Goal: Task Accomplishment & Management: Manage account settings

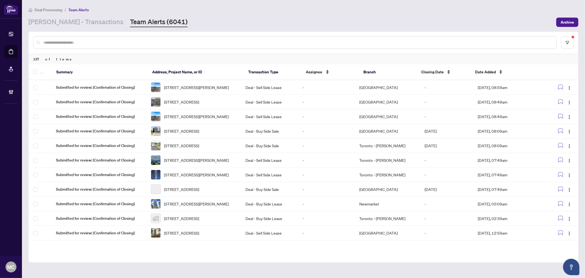
click at [65, 24] on link "[PERSON_NAME] - Transactions" at bounding box center [76, 22] width 95 height 10
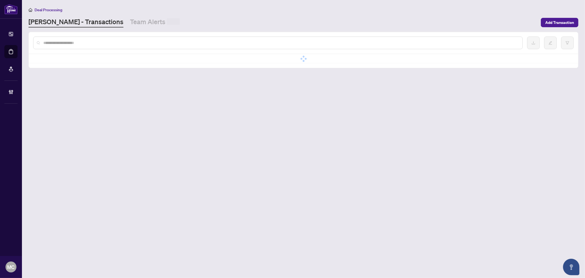
click at [88, 42] on input "text" at bounding box center [280, 43] width 475 height 6
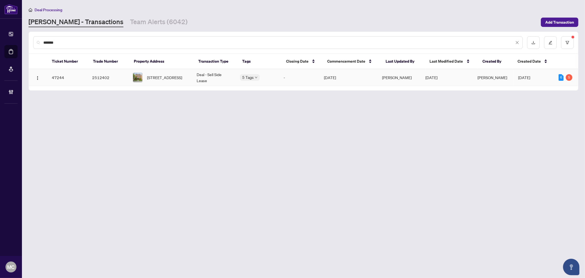
type input "*******"
click at [161, 80] on span "[STREET_ADDRESS]" at bounding box center [164, 77] width 35 height 6
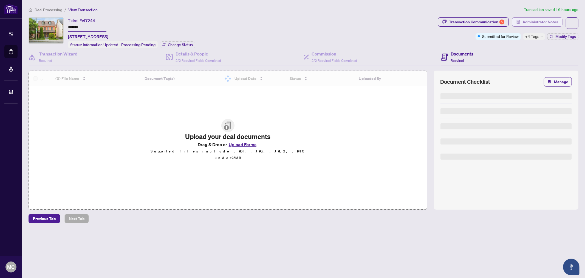
click at [534, 23] on span "Administrator Notes" at bounding box center [541, 22] width 36 height 9
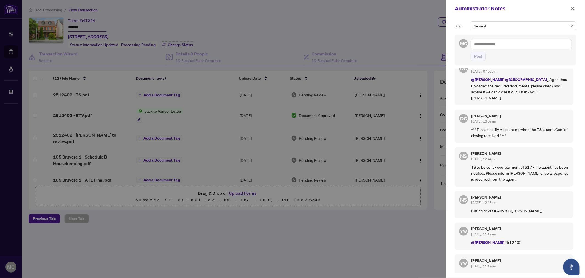
scroll to position [274, 0]
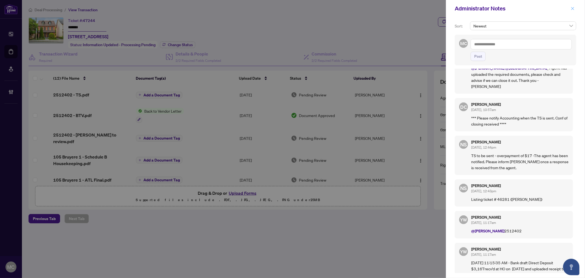
click at [569, 8] on button "button" at bounding box center [572, 8] width 7 height 7
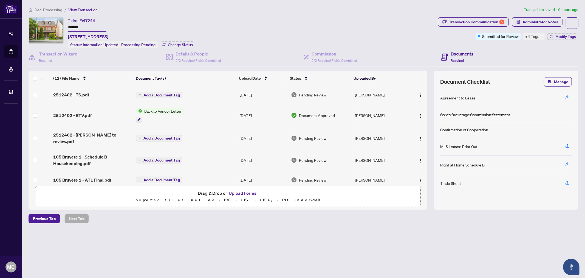
click at [498, 31] on div "Submitted for Review" at bounding box center [498, 31] width 0 height 0
click at [473, 22] on div "Transaction Communication 5" at bounding box center [476, 22] width 55 height 9
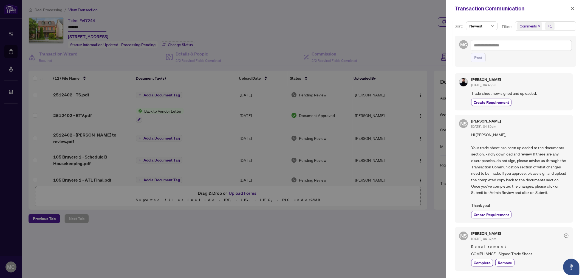
click at [551, 23] on div "+1" at bounding box center [550, 25] width 4 height 5
click at [540, 55] on span "Requirements" at bounding box center [538, 56] width 24 height 5
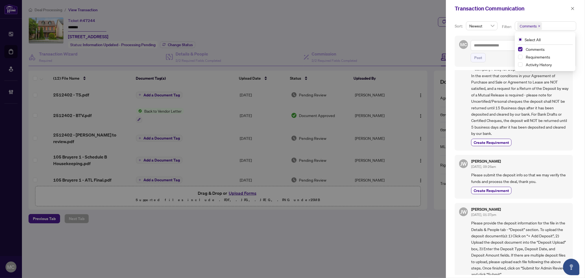
scroll to position [547, 0]
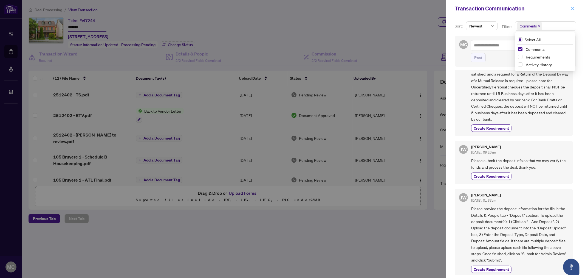
click at [573, 9] on icon "close" at bounding box center [573, 9] width 4 height 4
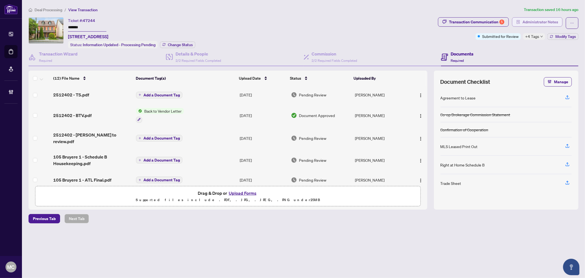
click at [554, 25] on span "Administrator Notes" at bounding box center [541, 22] width 36 height 9
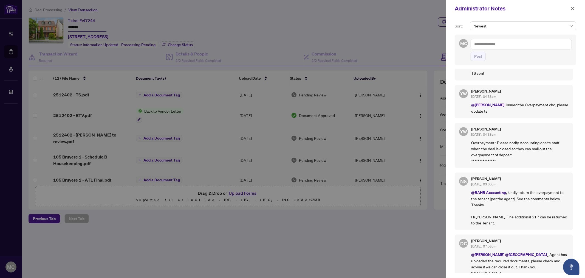
scroll to position [91, 0]
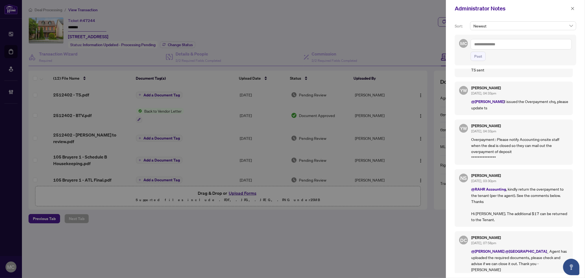
click at [243, 73] on div at bounding box center [292, 139] width 585 height 278
click at [521, 43] on textarea at bounding box center [521, 44] width 101 height 10
paste textarea "**********"
type textarea "**********"
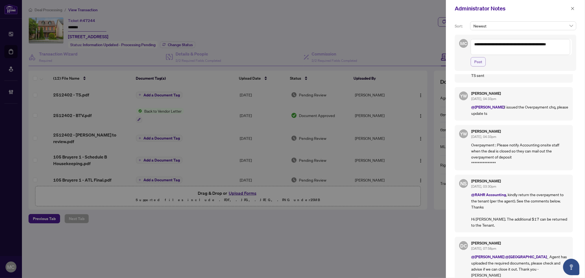
click at [479, 61] on span "Post" at bounding box center [478, 61] width 8 height 9
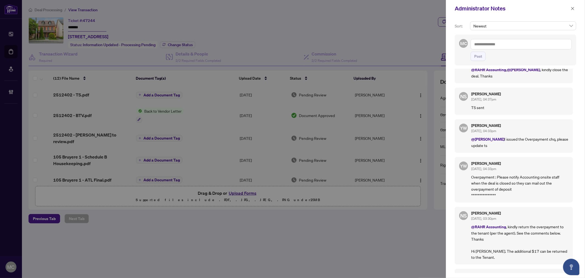
scroll to position [0, 0]
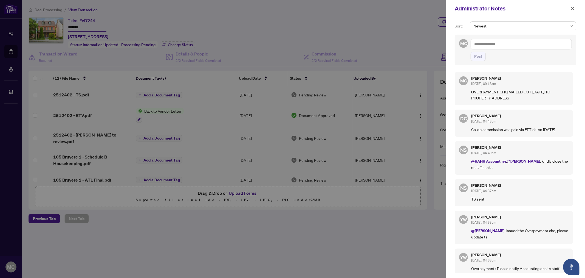
click at [571, 7] on icon "close" at bounding box center [572, 8] width 3 height 3
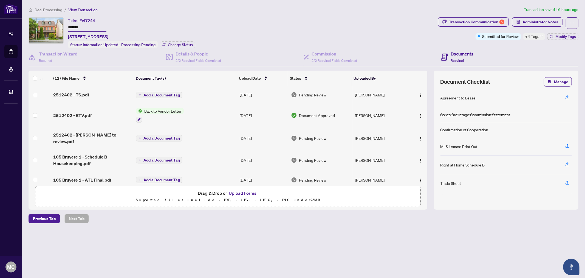
click at [47, 10] on span "Deal Processing" at bounding box center [49, 9] width 28 height 5
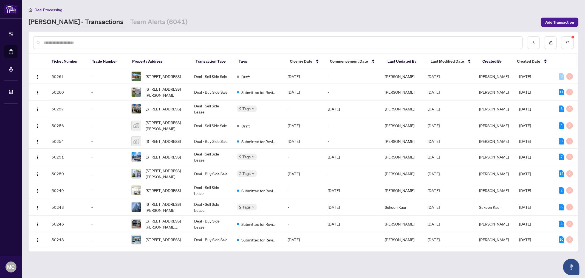
click at [81, 42] on input "text" at bounding box center [280, 42] width 475 height 6
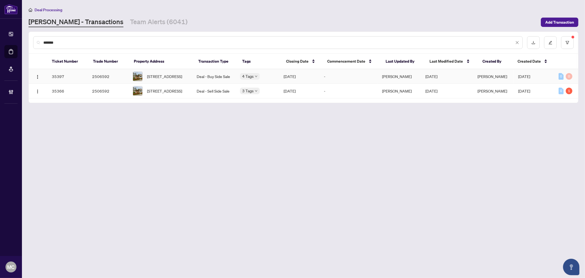
type input "*******"
click at [147, 73] on div "[STREET_ADDRESS]" at bounding box center [160, 76] width 55 height 10
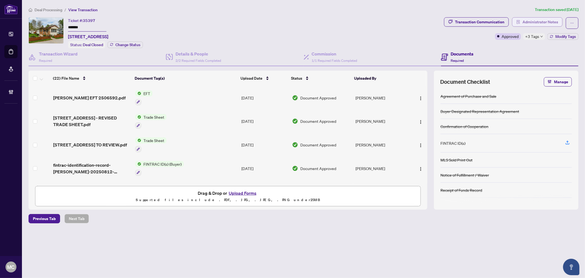
click at [531, 21] on span "Administrator Notes" at bounding box center [541, 22] width 36 height 9
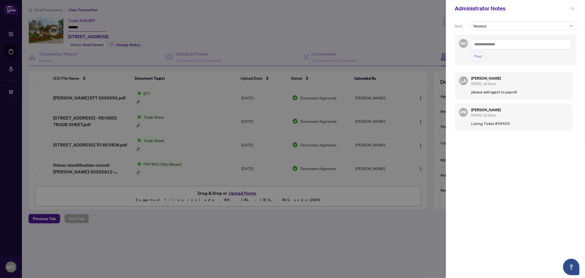
click at [572, 9] on icon "close" at bounding box center [573, 9] width 4 height 4
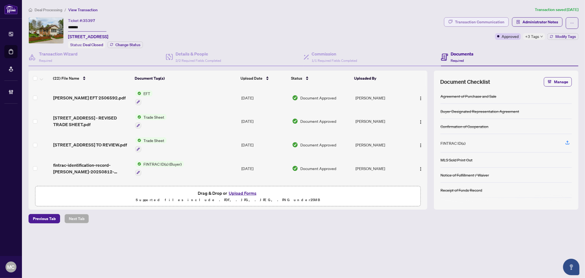
click at [461, 18] on div "Transaction Communication" at bounding box center [479, 22] width 49 height 9
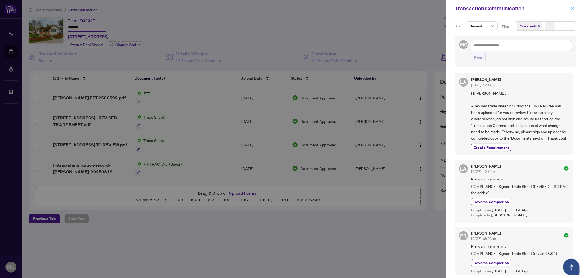
click at [574, 9] on icon "close" at bounding box center [573, 9] width 4 height 4
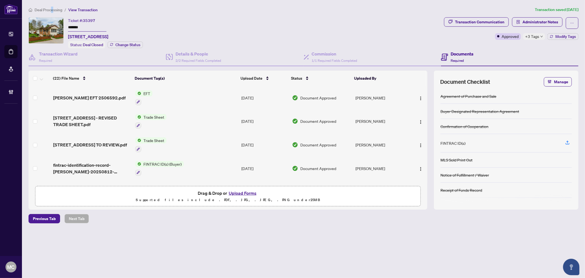
click at [50, 7] on span "Deal Processing" at bounding box center [49, 9] width 28 height 5
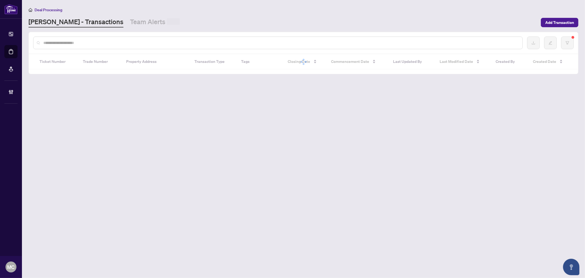
click at [109, 43] on input "text" at bounding box center [280, 43] width 475 height 6
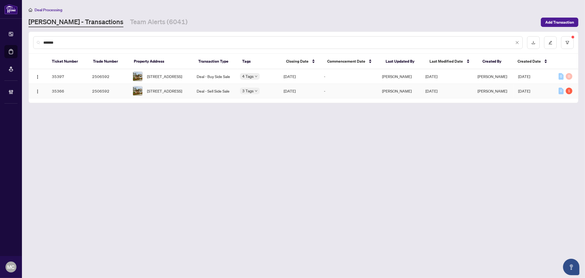
type input "*******"
click at [197, 91] on td "Deal - Sell Side Sale" at bounding box center [213, 91] width 43 height 15
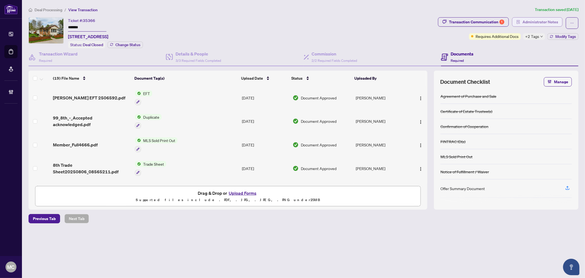
click at [525, 24] on span "Administrator Notes" at bounding box center [541, 22] width 36 height 9
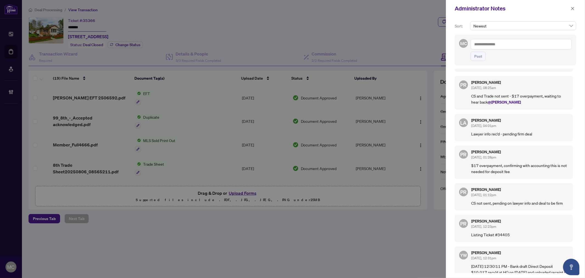
scroll to position [336, 0]
click at [573, 9] on icon "close" at bounding box center [572, 8] width 3 height 3
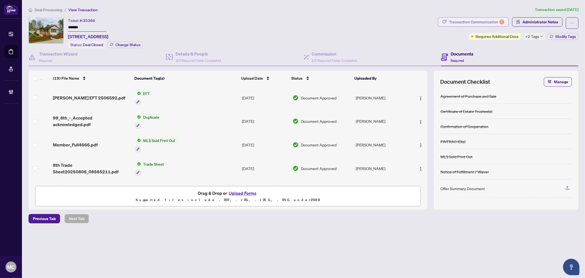
click at [488, 19] on div "Transaction Communication 1" at bounding box center [476, 22] width 55 height 9
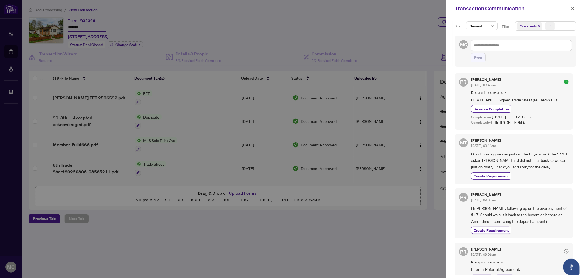
click at [550, 25] on div "+1" at bounding box center [550, 25] width 4 height 5
click at [541, 56] on span "Requirements" at bounding box center [538, 56] width 24 height 5
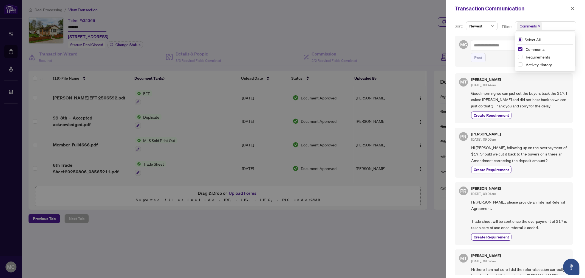
drag, startPoint x: 570, startPoint y: 8, endPoint x: 567, endPoint y: 10, distance: 3.1
click at [570, 8] on button "button" at bounding box center [572, 8] width 7 height 7
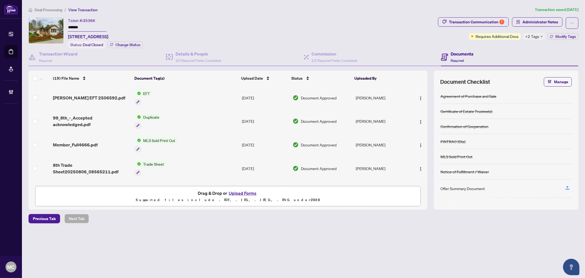
click at [540, 21] on span "Administrator Notes" at bounding box center [541, 22] width 36 height 9
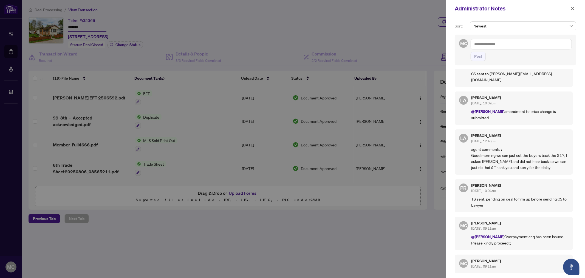
scroll to position [0, 0]
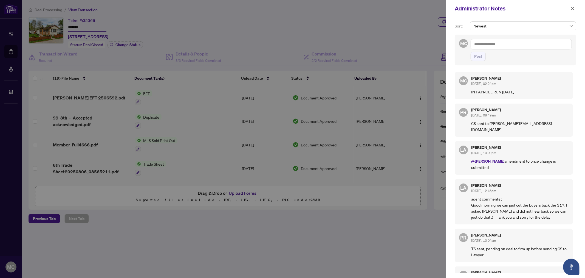
click at [523, 46] on textarea at bounding box center [521, 44] width 101 height 10
paste textarea "**********"
type textarea "**********"
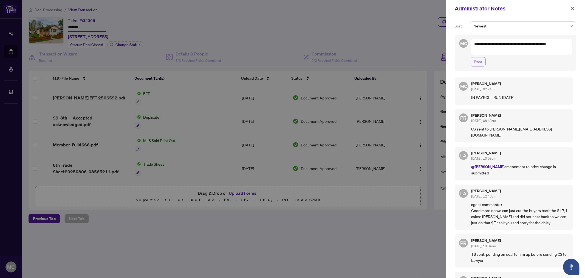
click at [474, 63] on button "Post" at bounding box center [478, 61] width 15 height 9
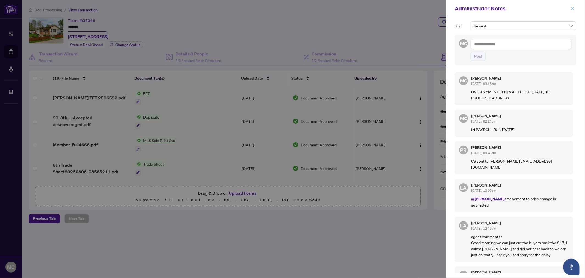
click at [569, 9] on button "button" at bounding box center [572, 8] width 7 height 7
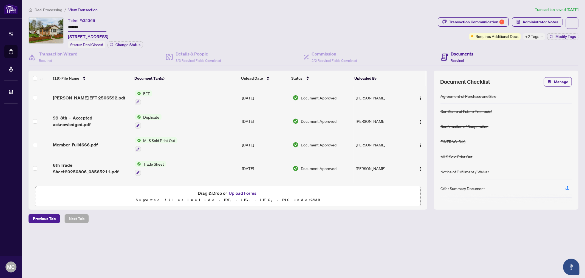
click at [49, 9] on span "Deal Processing" at bounding box center [49, 9] width 28 height 5
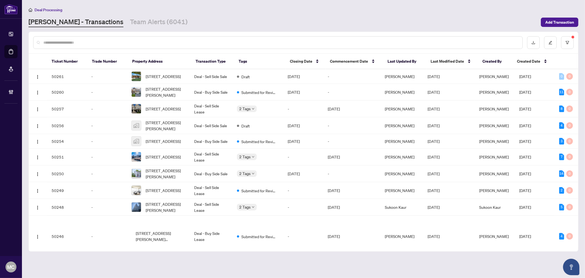
click at [75, 41] on input "text" at bounding box center [280, 42] width 475 height 6
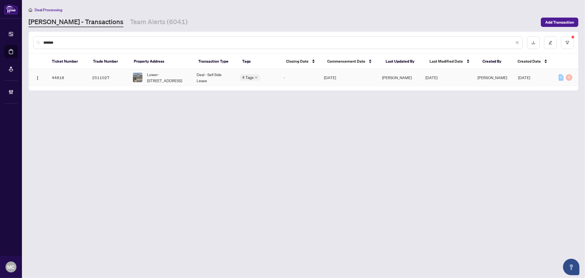
type input "*******"
click at [179, 75] on span "Lower-[STREET_ADDRESS]" at bounding box center [167, 77] width 41 height 12
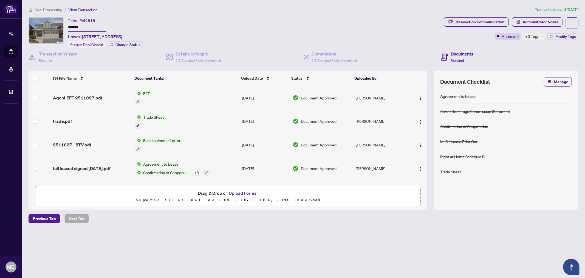
click at [527, 35] on span "+3 Tags" at bounding box center [532, 36] width 14 height 6
click at [539, 16] on div "Deal Processing / View Transaction Transaction saved [DATE] Ticket #: 44818 ***…" at bounding box center [303, 125] width 554 height 236
click at [541, 19] on span "Administrator Notes" at bounding box center [541, 22] width 36 height 9
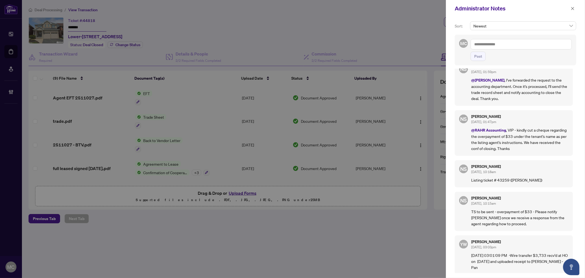
scroll to position [284, 0]
click at [571, 9] on icon "close" at bounding box center [573, 9] width 4 height 4
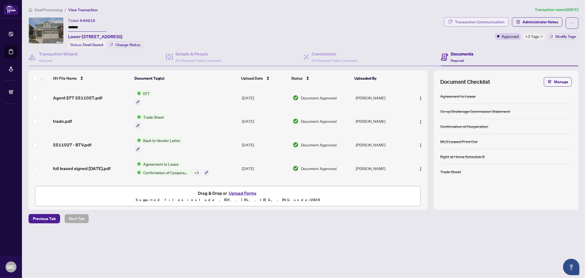
click at [462, 22] on div "Transaction Communication" at bounding box center [479, 22] width 49 height 9
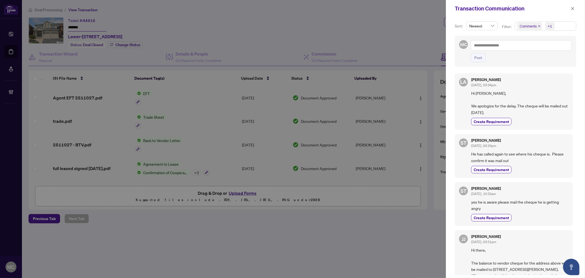
click at [558, 27] on span "Comments +1" at bounding box center [545, 26] width 61 height 9
click at [537, 55] on span "Requirements" at bounding box center [538, 56] width 24 height 5
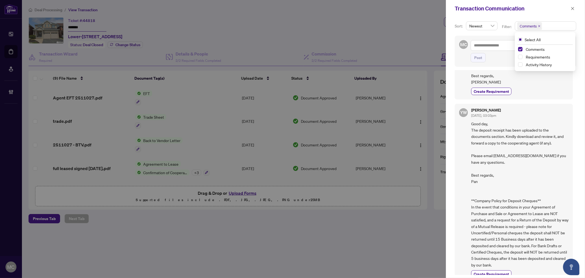
scroll to position [981, 0]
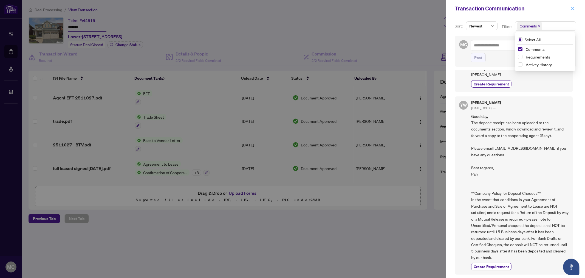
click at [572, 6] on span "button" at bounding box center [573, 8] width 4 height 9
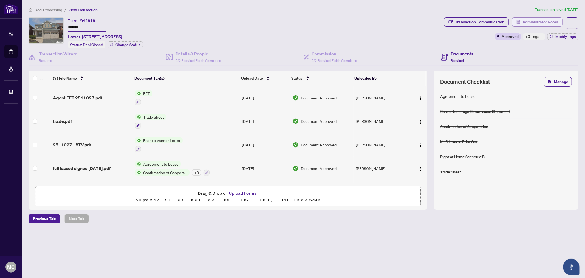
click at [557, 22] on span "Administrator Notes" at bounding box center [541, 22] width 36 height 9
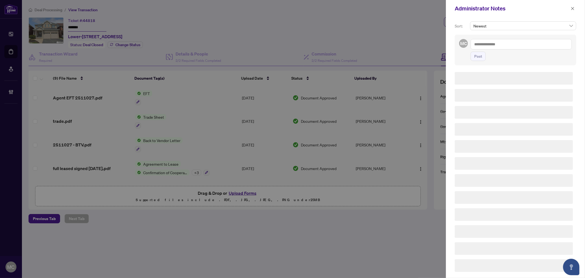
scroll to position [0, 0]
click at [520, 42] on textarea at bounding box center [521, 44] width 101 height 10
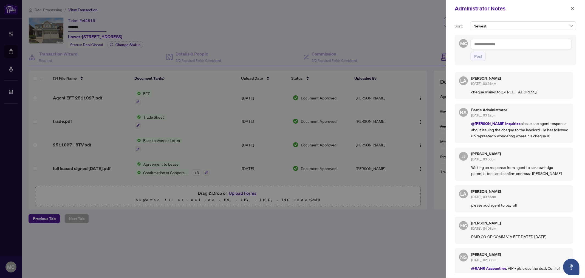
paste textarea "**********"
type textarea "**********"
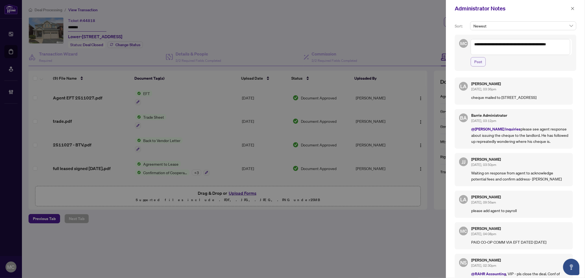
click at [481, 62] on span "Post" at bounding box center [478, 61] width 8 height 9
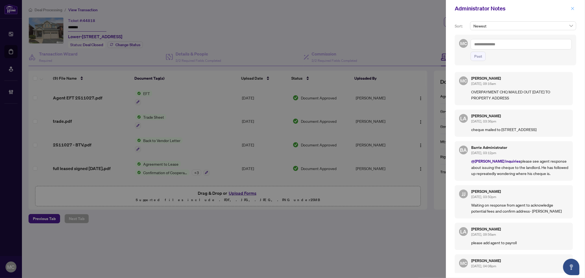
drag, startPoint x: 572, startPoint y: 7, endPoint x: 217, endPoint y: 12, distance: 355.5
click at [572, 7] on icon "close" at bounding box center [573, 9] width 4 height 4
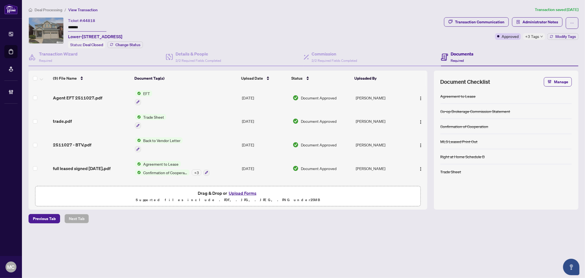
click at [43, 10] on span "Deal Processing" at bounding box center [49, 9] width 28 height 5
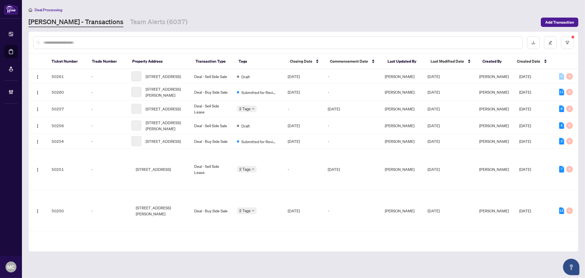
click at [103, 41] on input "text" at bounding box center [280, 42] width 475 height 6
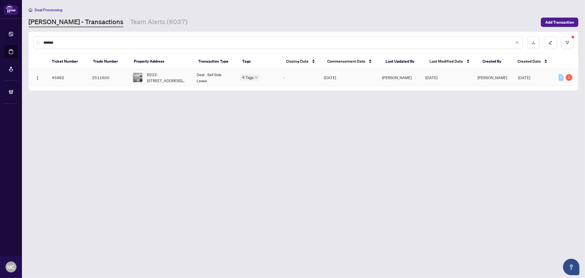
type input "*******"
click at [173, 73] on span "B222-[STREET_ADDRESS][PERSON_NAME]" at bounding box center [167, 77] width 41 height 12
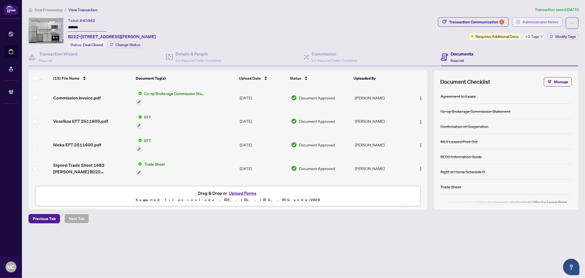
click at [545, 21] on span "Administrator Notes" at bounding box center [541, 22] width 36 height 9
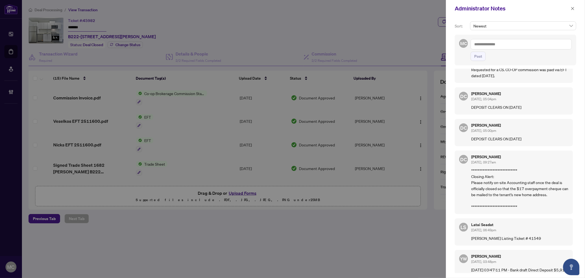
scroll to position [148, 0]
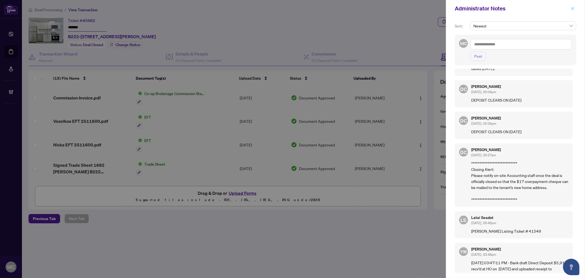
click at [572, 9] on icon "close" at bounding box center [573, 9] width 4 height 4
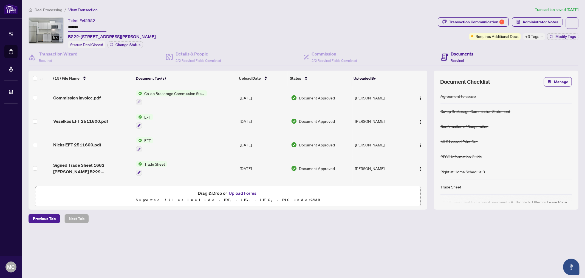
click at [473, 26] on button "Transaction Communication 1" at bounding box center [473, 21] width 71 height 9
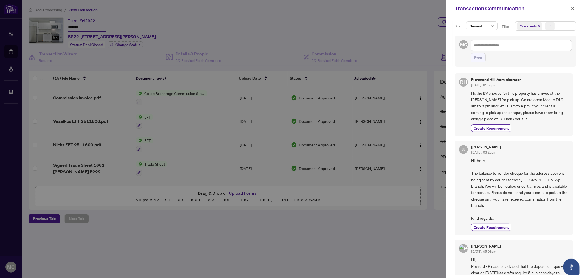
click at [544, 24] on div "+1" at bounding box center [549, 26] width 13 height 9
click at [544, 57] on span "Requirements" at bounding box center [538, 56] width 24 height 5
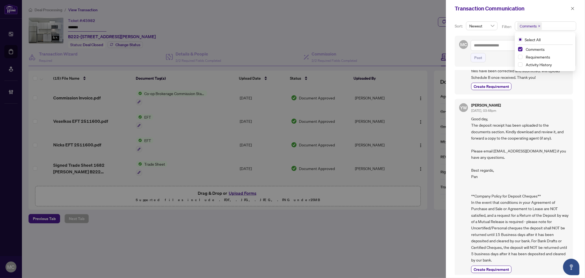
scroll to position [1, 0]
drag, startPoint x: 575, startPoint y: 7, endPoint x: 548, endPoint y: 24, distance: 31.4
click at [574, 7] on button "button" at bounding box center [572, 8] width 7 height 7
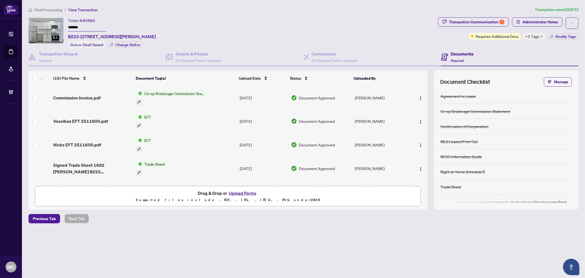
click at [547, 23] on span "Administrator Notes" at bounding box center [541, 22] width 36 height 9
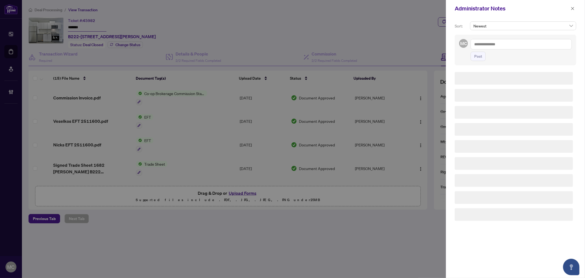
click at [507, 41] on textarea at bounding box center [521, 44] width 101 height 10
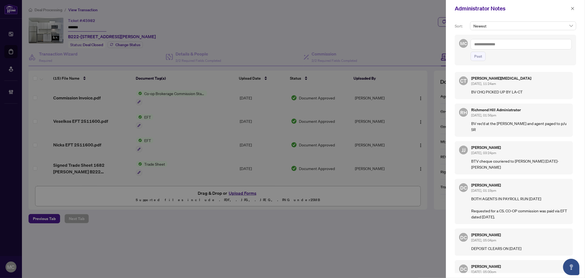
paste textarea "**********"
type textarea "**********"
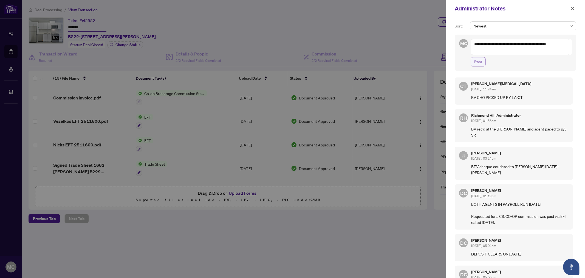
click at [478, 64] on span "Post" at bounding box center [478, 61] width 8 height 9
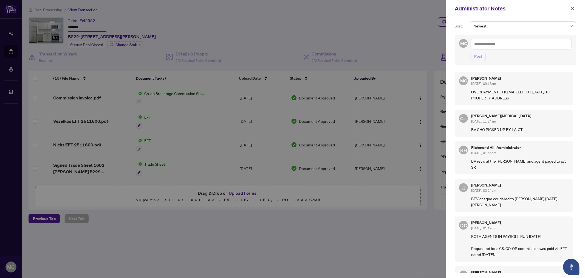
click at [572, 9] on icon "close" at bounding box center [572, 8] width 3 height 3
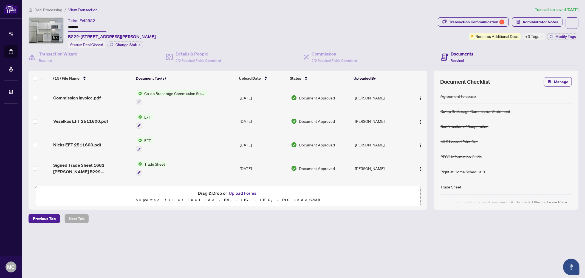
click at [55, 14] on div "Deal Processing / View Transaction Transaction saved [DATE] Ticket #: 45982 ***…" at bounding box center [303, 125] width 554 height 236
click at [53, 12] on li "Deal Processing" at bounding box center [46, 10] width 34 height 6
click at [52, 10] on span "Deal Processing" at bounding box center [49, 9] width 28 height 5
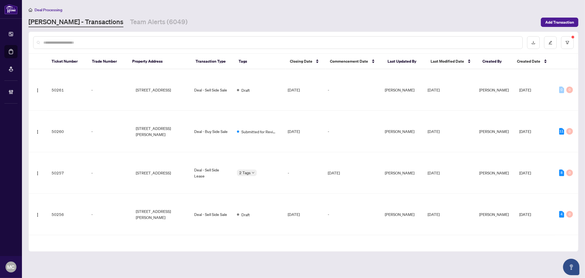
click at [87, 41] on input "text" at bounding box center [280, 42] width 475 height 6
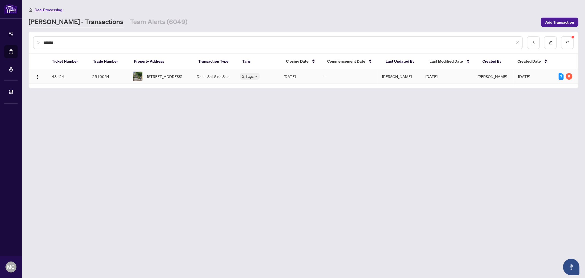
type input "*******"
click at [176, 77] on span "[STREET_ADDRESS]" at bounding box center [164, 76] width 35 height 6
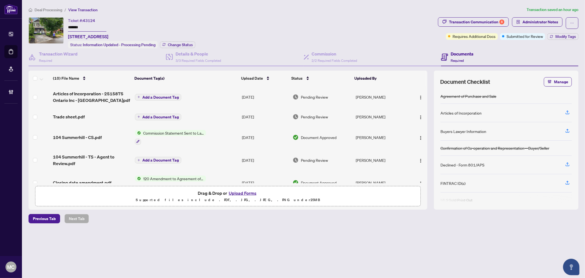
drag, startPoint x: 271, startPoint y: 29, endPoint x: 464, endPoint y: 27, distance: 193.1
click at [271, 29] on div "Ticket #: 43124 ******* [STREET_ADDRESS] Status: Information Updated - Processi…" at bounding box center [232, 32] width 407 height 31
click at [517, 18] on span "button" at bounding box center [519, 22] width 4 height 9
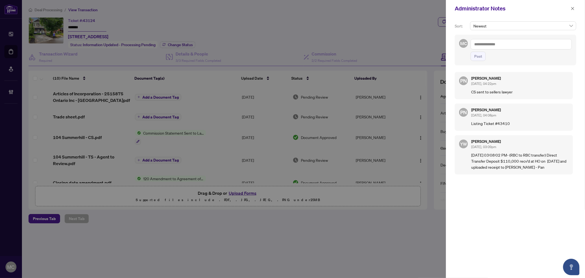
click at [516, 47] on textarea at bounding box center [521, 44] width 101 height 10
paste textarea "**********"
type textarea "**********"
click at [476, 59] on span "Post" at bounding box center [478, 56] width 8 height 9
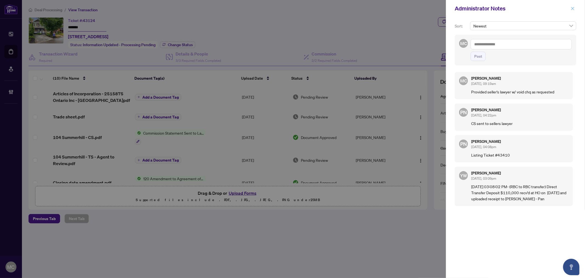
click at [572, 8] on icon "close" at bounding box center [572, 8] width 3 height 3
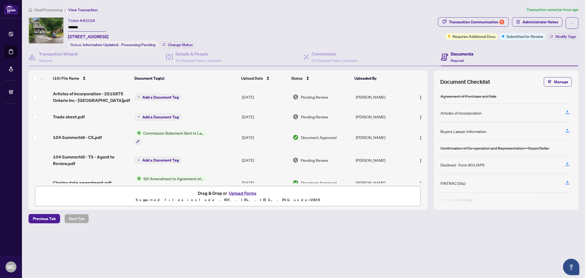
click at [50, 9] on span "Deal Processing" at bounding box center [49, 9] width 28 height 5
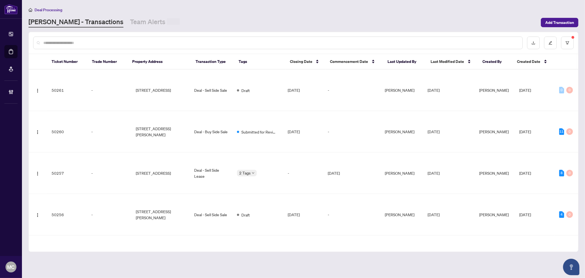
click at [106, 44] on input "text" at bounding box center [280, 43] width 475 height 6
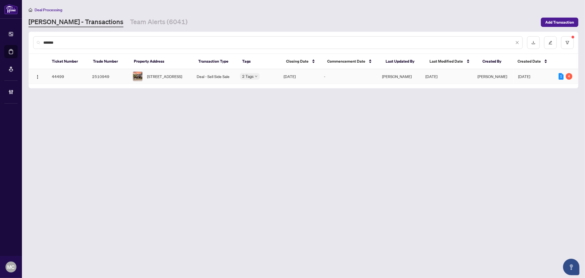
type input "*******"
click at [169, 79] on span "[STREET_ADDRESS]" at bounding box center [164, 76] width 35 height 6
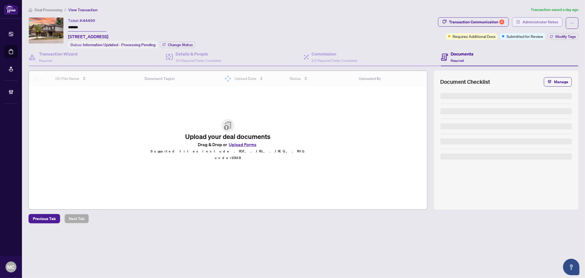
click at [532, 26] on span "Administrator Notes" at bounding box center [541, 22] width 36 height 9
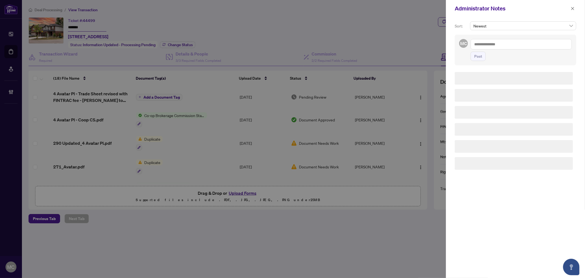
click at [522, 45] on textarea at bounding box center [521, 44] width 101 height 10
paste textarea "**********"
type textarea "**********"
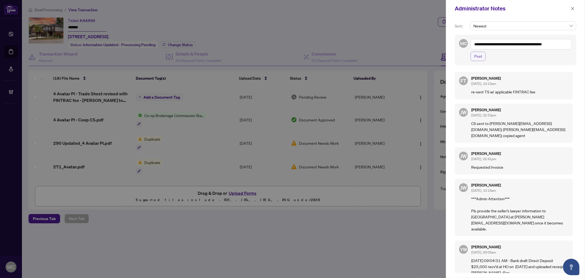
click at [474, 60] on span "Post" at bounding box center [478, 56] width 8 height 9
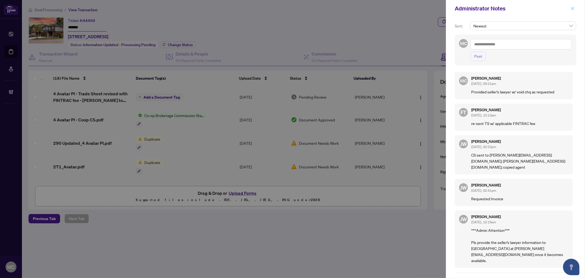
click at [572, 9] on icon "close" at bounding box center [573, 9] width 4 height 4
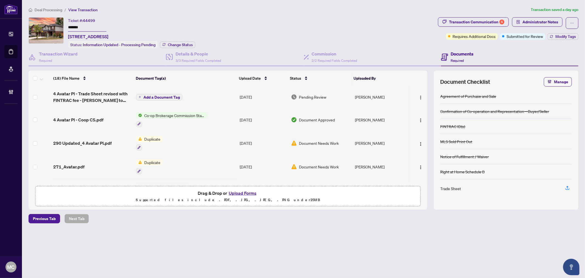
click at [49, 10] on span "Deal Processing" at bounding box center [49, 9] width 28 height 5
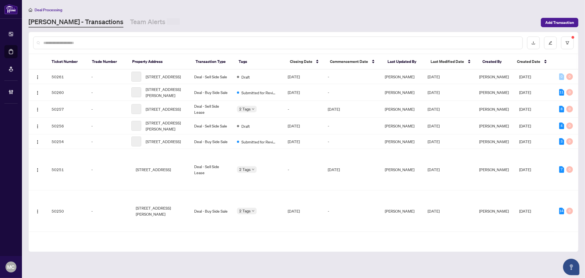
click at [75, 42] on input "text" at bounding box center [280, 43] width 475 height 6
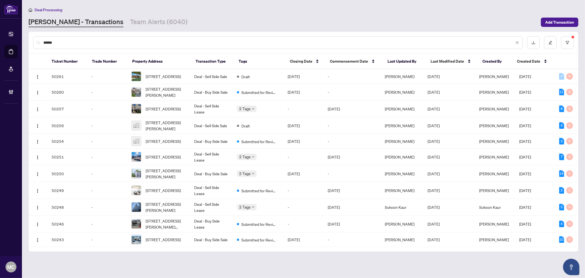
type input "*******"
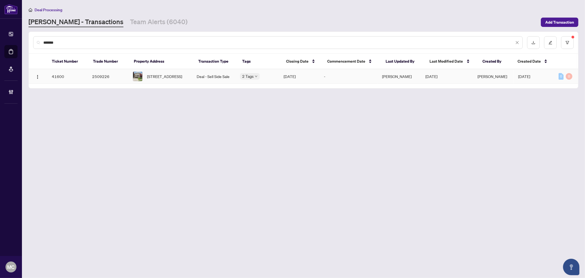
click at [161, 79] on span "[STREET_ADDRESS]" at bounding box center [164, 76] width 35 height 6
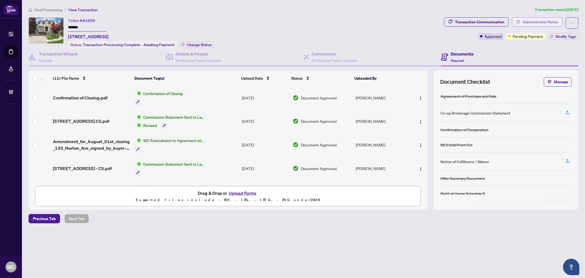
click at [548, 19] on span "Administrator Notes" at bounding box center [541, 22] width 36 height 9
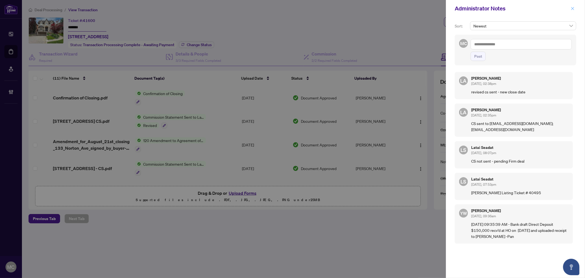
click at [572, 8] on icon "close" at bounding box center [573, 9] width 4 height 4
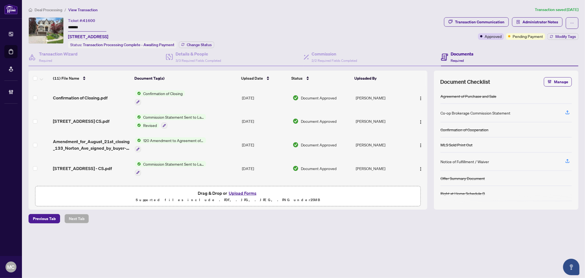
click at [40, 9] on span "Deal Processing" at bounding box center [49, 9] width 28 height 5
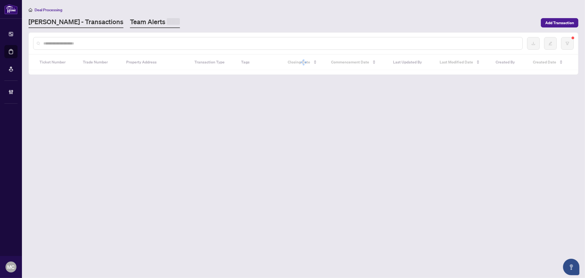
click at [130, 18] on link "Team Alerts" at bounding box center [155, 22] width 50 height 11
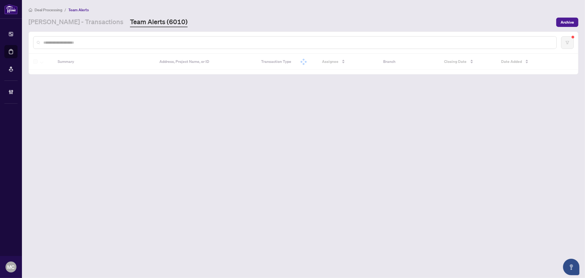
click at [118, 46] on div at bounding box center [295, 42] width 524 height 13
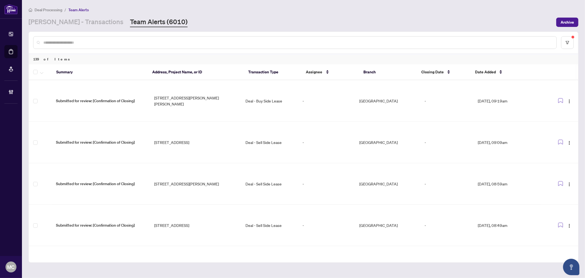
click at [118, 45] on div at bounding box center [295, 42] width 524 height 13
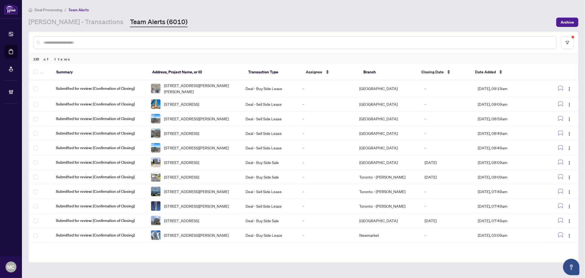
click at [117, 43] on input "text" at bounding box center [297, 42] width 509 height 6
paste input "*******"
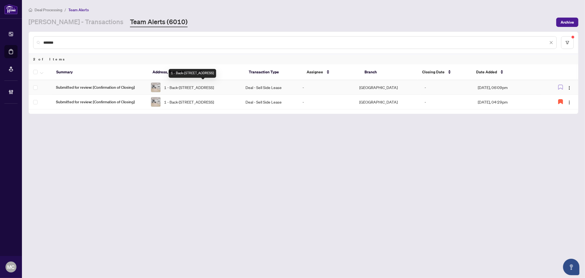
type input "*******"
click at [206, 86] on span "1 - Back-[STREET_ADDRESS]" at bounding box center [189, 87] width 50 height 6
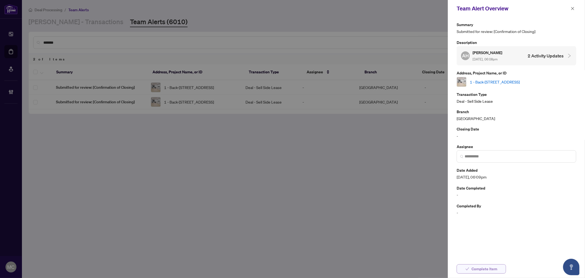
click at [489, 271] on span "Complete Item" at bounding box center [485, 268] width 26 height 9
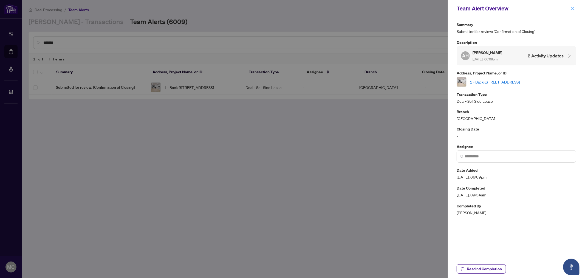
click at [569, 7] on button "button" at bounding box center [572, 8] width 7 height 7
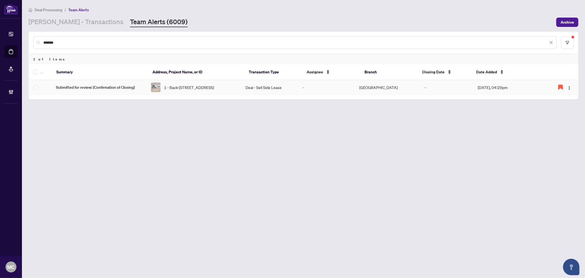
click at [210, 87] on span "1 - Back-[STREET_ADDRESS]" at bounding box center [189, 87] width 50 height 6
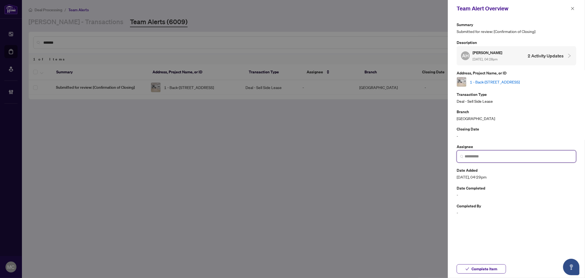
click at [511, 156] on input "search" at bounding box center [519, 156] width 108 height 6
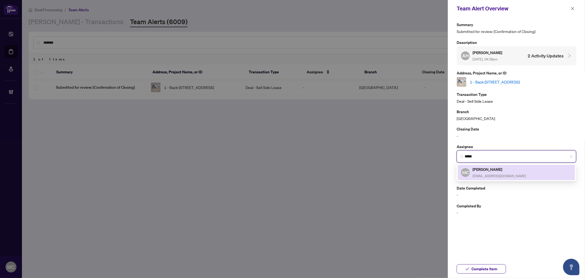
click at [487, 171] on h5 "[PERSON_NAME]" at bounding box center [499, 169] width 53 height 6
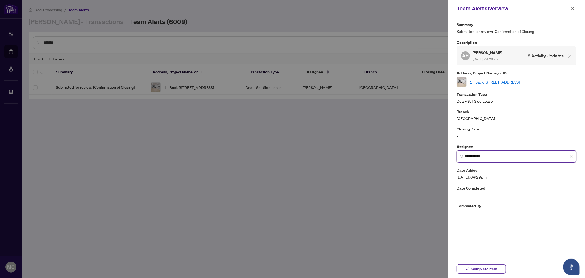
type input "**********"
click at [485, 270] on span "Complete Item" at bounding box center [485, 268] width 26 height 9
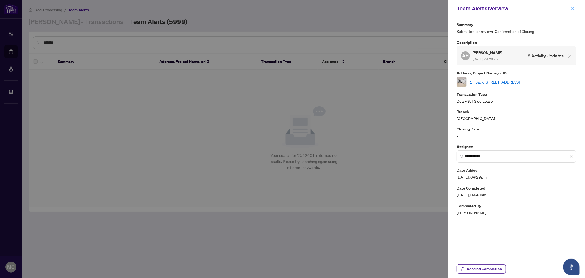
drag, startPoint x: 572, startPoint y: 7, endPoint x: 473, endPoint y: 31, distance: 101.7
click at [572, 7] on icon "close" at bounding box center [573, 9] width 4 height 4
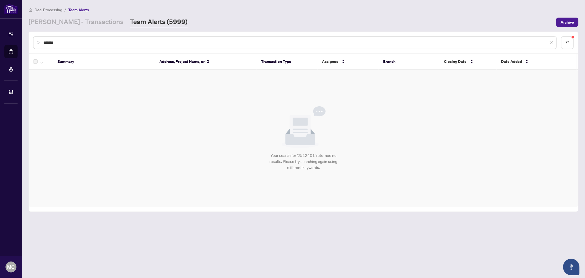
click at [326, 40] on input "*******" at bounding box center [295, 42] width 505 height 6
paste input "text"
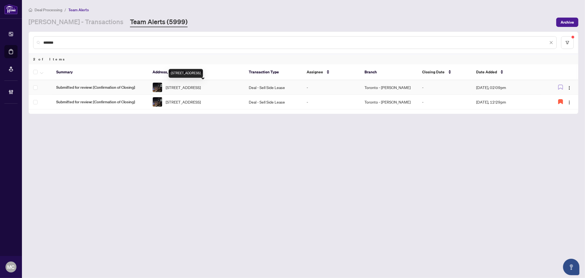
type input "*******"
click at [201, 88] on span "[STREET_ADDRESS]" at bounding box center [183, 87] width 35 height 6
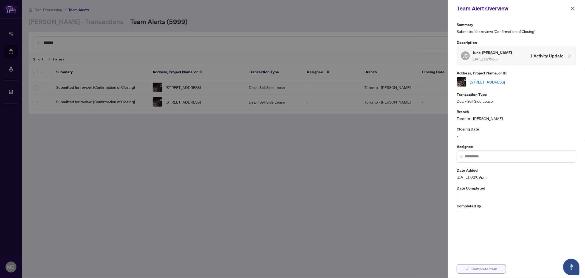
click at [469, 268] on icon "check" at bounding box center [467, 269] width 4 height 4
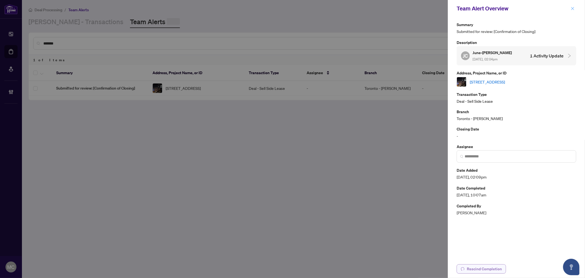
click at [574, 7] on icon "close" at bounding box center [573, 9] width 4 height 4
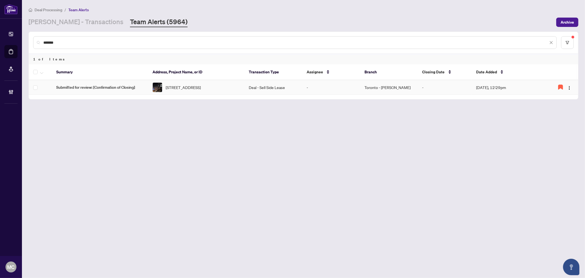
click at [201, 86] on span "[STREET_ADDRESS]" at bounding box center [183, 87] width 35 height 6
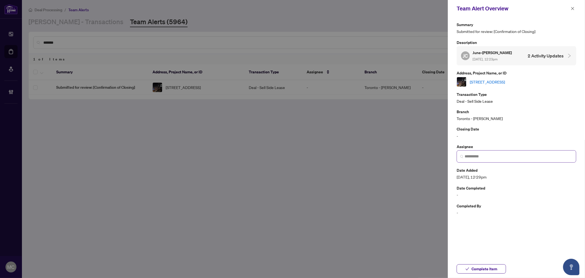
click at [508, 151] on span at bounding box center [517, 156] width 120 height 12
type input "*"
type input "**********"
click at [488, 265] on span "Complete Item" at bounding box center [485, 268] width 26 height 9
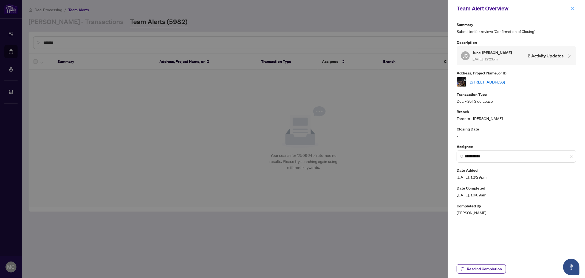
click at [572, 9] on icon "close" at bounding box center [573, 9] width 4 height 4
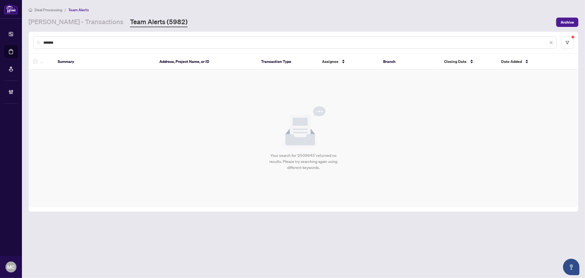
click at [283, 44] on input "*******" at bounding box center [295, 42] width 505 height 6
paste input "text"
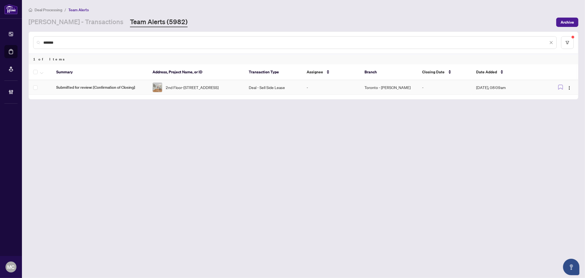
type input "*******"
click at [265, 86] on td "Deal - Sell Side Lease" at bounding box center [274, 87] width 58 height 15
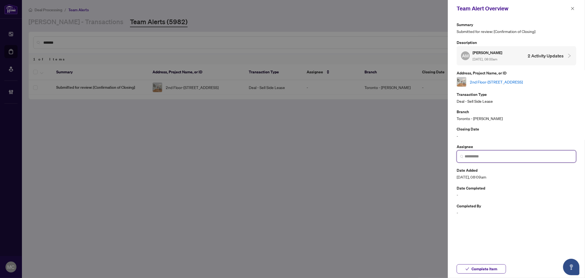
click at [521, 158] on input "search" at bounding box center [519, 156] width 108 height 6
click at [480, 176] on li at bounding box center [515, 176] width 87 height 4
click at [486, 177] on span "[EMAIL_ADDRESS][DOMAIN_NAME]" at bounding box center [499, 176] width 53 height 4
type input "**********"
click at [473, 270] on span "Complete Item" at bounding box center [485, 268] width 26 height 9
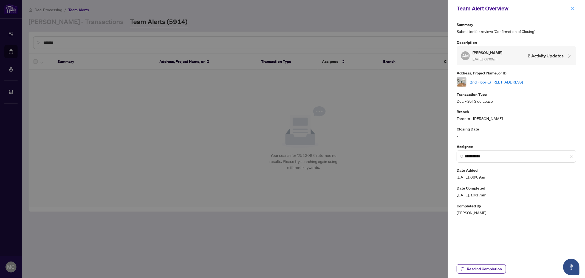
click at [575, 7] on button "button" at bounding box center [572, 8] width 7 height 7
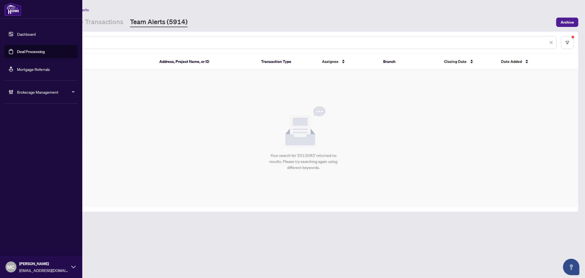
drag, startPoint x: 47, startPoint y: 94, endPoint x: 34, endPoint y: 112, distance: 22.0
click at [47, 94] on span "Brokerage Management" at bounding box center [45, 92] width 57 height 6
click at [24, 133] on link "Manage Agents" at bounding box center [25, 131] width 27 height 5
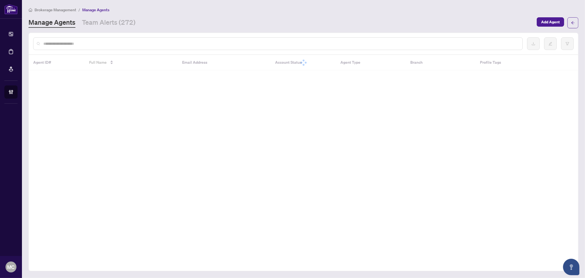
click at [171, 47] on div at bounding box center [278, 43] width 490 height 13
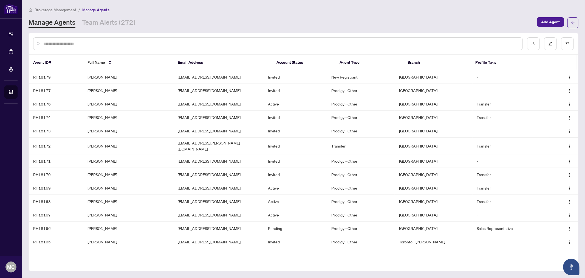
click at [169, 47] on div at bounding box center [278, 43] width 490 height 13
click at [169, 46] on input "text" at bounding box center [280, 44] width 475 height 6
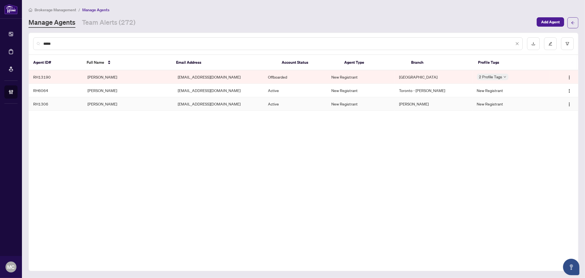
type input "*****"
click at [105, 104] on td "[PERSON_NAME]" at bounding box center [128, 103] width 90 height 13
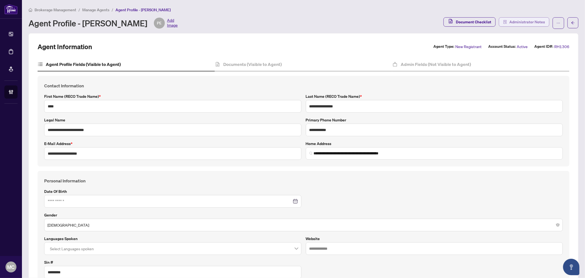
type input "**********"
type input "****"
type input "**********"
click at [538, 24] on span "Administrator Notes" at bounding box center [527, 22] width 36 height 9
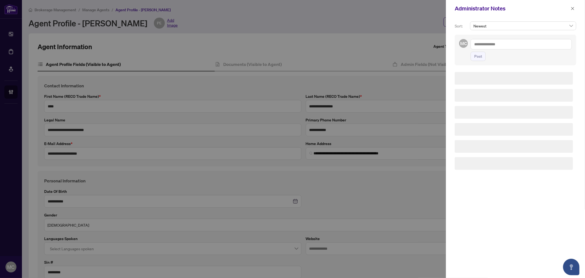
click at [524, 39] on textarea at bounding box center [521, 44] width 101 height 10
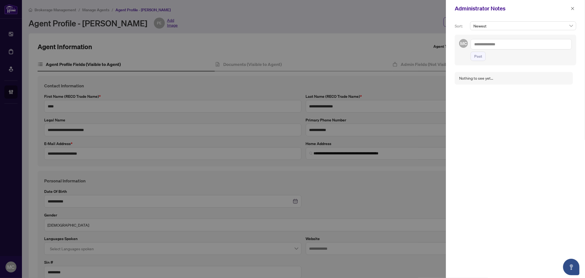
paste textarea "**********"
type textarea "**********"
click at [476, 58] on span "Post" at bounding box center [478, 56] width 8 height 9
click at [574, 8] on icon "close" at bounding box center [573, 9] width 4 height 4
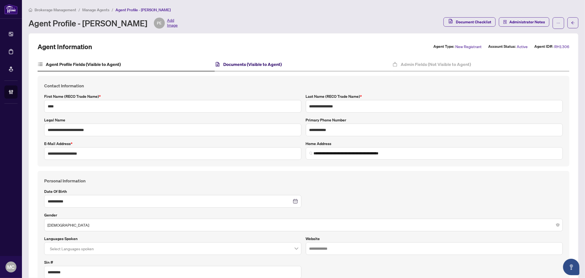
click at [233, 64] on h4 "Documents (Visible to Agent)" at bounding box center [253, 64] width 58 height 7
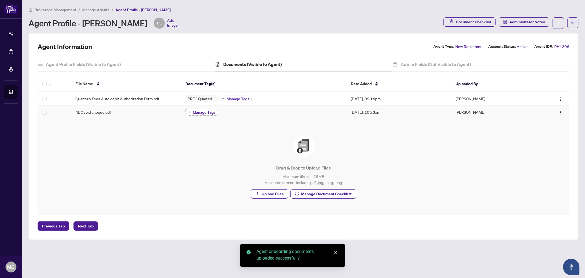
click at [201, 111] on span "Manage Tags" at bounding box center [204, 112] width 23 height 4
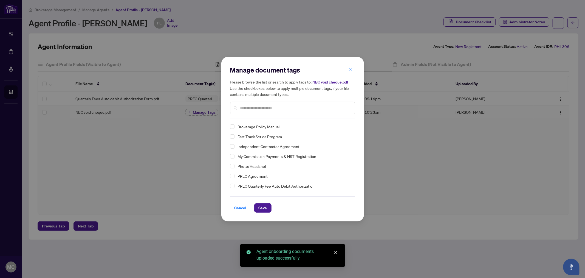
click at [320, 109] on input "text" at bounding box center [295, 108] width 110 height 6
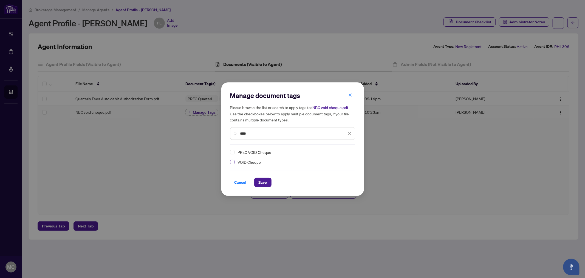
type input "****"
click at [232, 163] on span "Select VOID Cheque" at bounding box center [232, 162] width 4 height 4
click at [270, 184] on button "Save" at bounding box center [262, 181] width 17 height 9
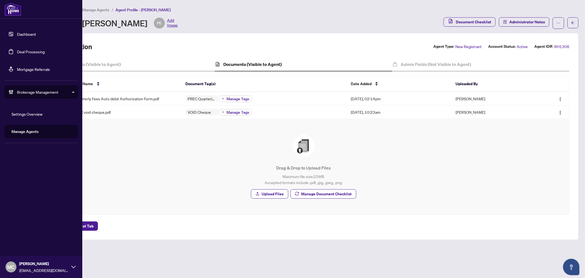
click at [37, 50] on link "Deal Processing" at bounding box center [31, 51] width 28 height 5
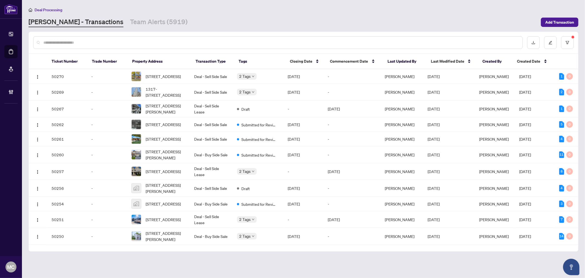
drag, startPoint x: 116, startPoint y: 19, endPoint x: 160, endPoint y: 30, distance: 45.8
click at [130, 19] on link "Team Alerts (5919)" at bounding box center [159, 22] width 58 height 10
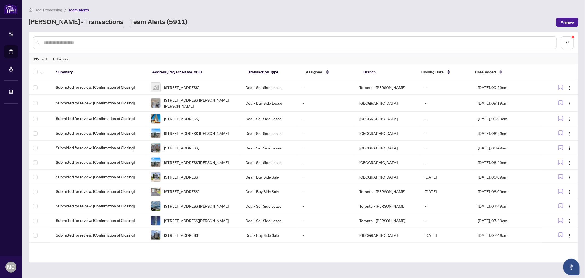
click at [55, 26] on link "[PERSON_NAME] - Transactions" at bounding box center [76, 22] width 95 height 10
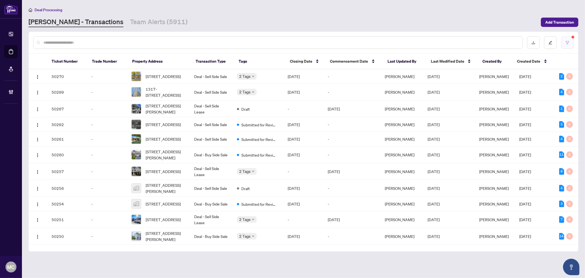
click at [571, 40] on button "button" at bounding box center [567, 42] width 13 height 13
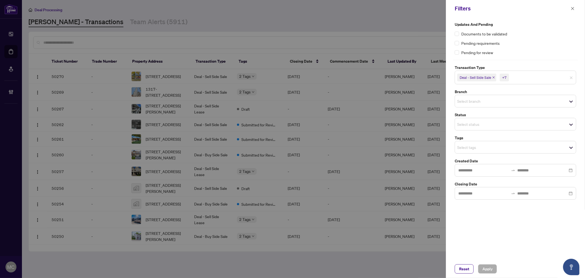
click at [496, 149] on input "search" at bounding box center [476, 147] width 38 height 7
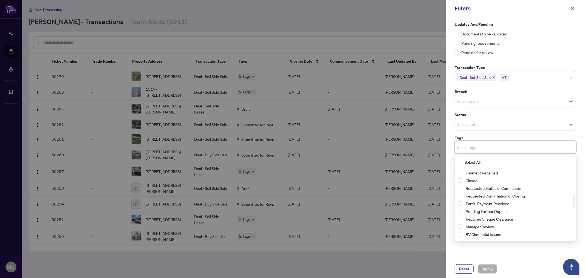
scroll to position [152, 0]
click at [482, 224] on span "Received Confirmation of Closing" at bounding box center [494, 226] width 56 height 5
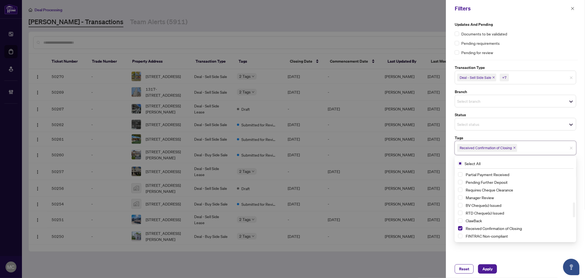
click at [518, 78] on input "search" at bounding box center [529, 77] width 38 height 7
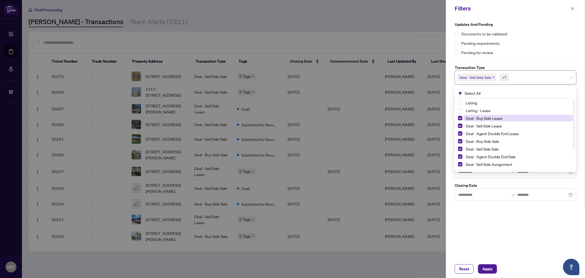
click at [493, 116] on span "Deal - Buy Side Lease" at bounding box center [484, 117] width 37 height 5
click at [487, 125] on span "Deal - Sell Side Lease" at bounding box center [484, 125] width 36 height 5
click at [487, 132] on span "Deal - Agent Double End Lease" at bounding box center [492, 133] width 53 height 5
click at [486, 141] on span "Deal - Buy Side Sale" at bounding box center [482, 141] width 33 height 5
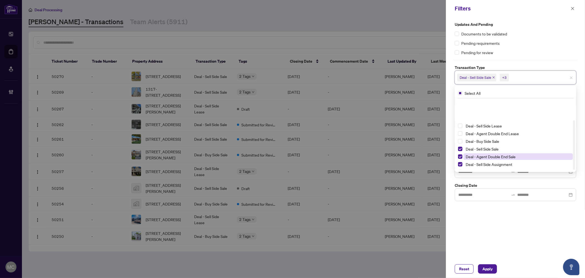
scroll to position [29, 0]
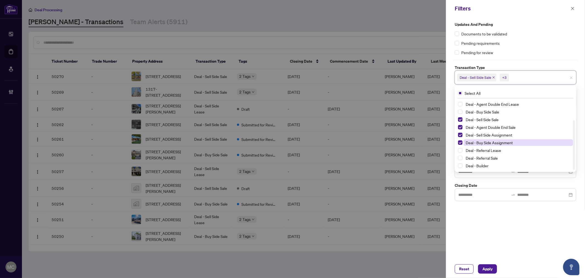
click at [486, 141] on span "Deal - Buy Side Assignment" at bounding box center [489, 142] width 47 height 5
click at [486, 270] on span "Apply" at bounding box center [488, 268] width 10 height 9
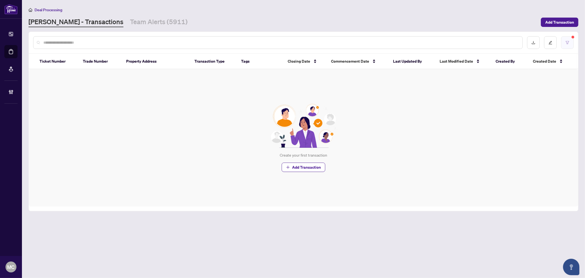
click at [564, 37] on button "button" at bounding box center [567, 42] width 13 height 13
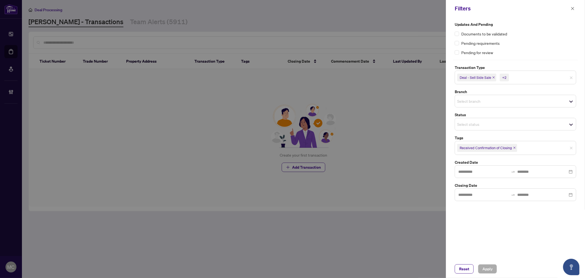
click at [517, 80] on input "search" at bounding box center [529, 77] width 38 height 7
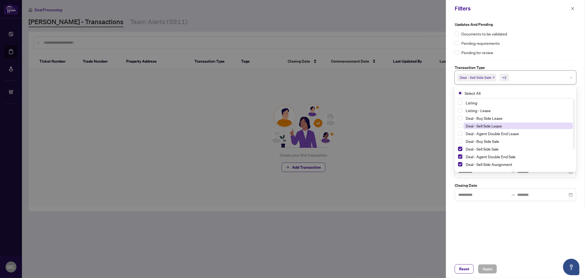
drag, startPoint x: 481, startPoint y: 117, endPoint x: 484, endPoint y: 125, distance: 8.4
click at [481, 117] on span "Deal - Buy Side Lease" at bounding box center [484, 117] width 37 height 5
click at [484, 125] on span "Deal - Sell Side Lease" at bounding box center [484, 125] width 36 height 5
click at [484, 134] on span "Deal - Agent Double End Lease" at bounding box center [492, 133] width 53 height 5
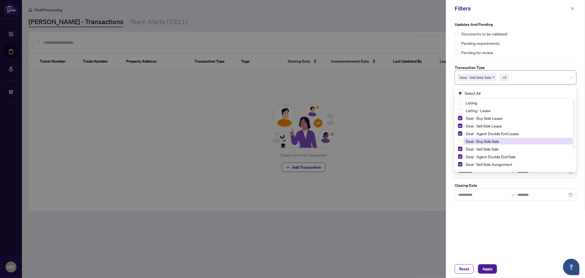
click at [482, 140] on span "Deal - Buy Side Sale" at bounding box center [482, 141] width 33 height 5
click at [479, 142] on span "Deal - Buy Side Assignment" at bounding box center [489, 142] width 47 height 5
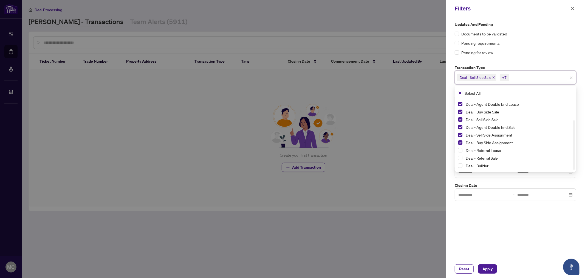
click at [508, 237] on div "Updates and Pending Documents to be validated Pending requirements Pending for …" at bounding box center [515, 138] width 139 height 242
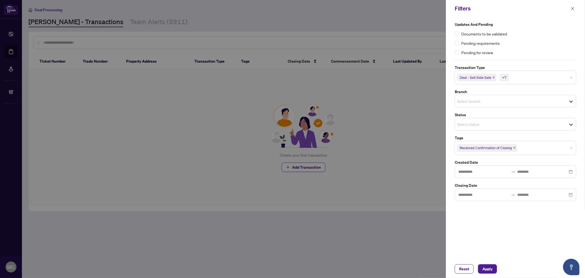
click at [574, 147] on span "Received Confirmation of Closing" at bounding box center [515, 147] width 121 height 9
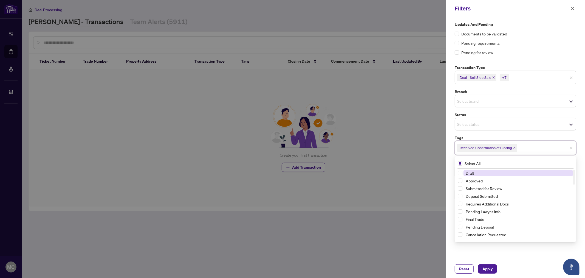
click at [571, 150] on span "Received Confirmation of Closing" at bounding box center [515, 147] width 121 height 9
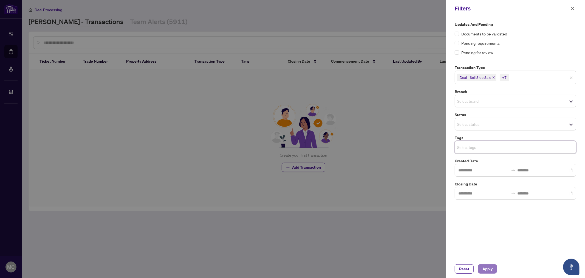
click at [486, 268] on span "Apply" at bounding box center [488, 268] width 10 height 9
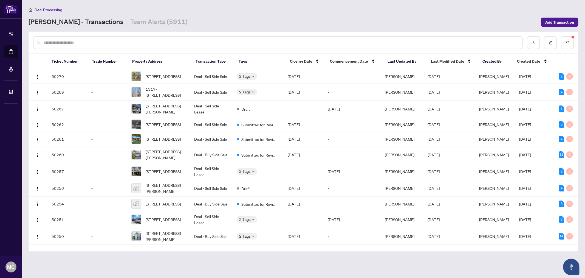
click at [142, 45] on div at bounding box center [278, 42] width 490 height 13
click at [143, 41] on input "text" at bounding box center [280, 42] width 475 height 6
type input "*******"
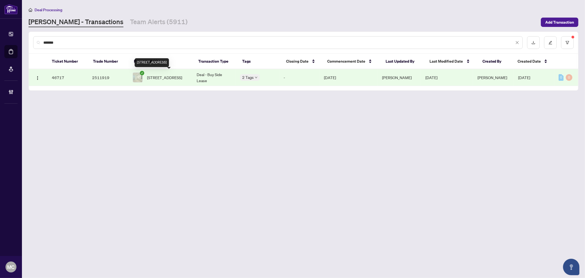
click at [158, 77] on span "[STREET_ADDRESS]" at bounding box center [164, 77] width 35 height 6
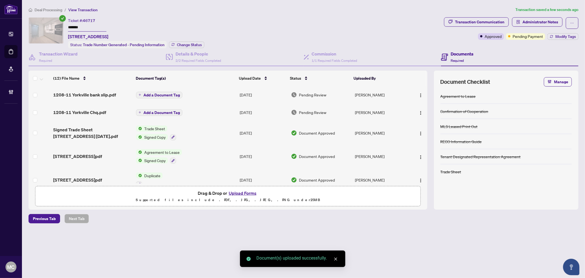
click at [157, 112] on span "Add a Document Tag" at bounding box center [161, 113] width 36 height 4
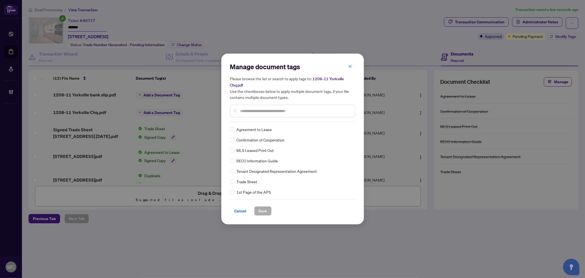
click at [308, 112] on input "text" at bounding box center [295, 111] width 110 height 6
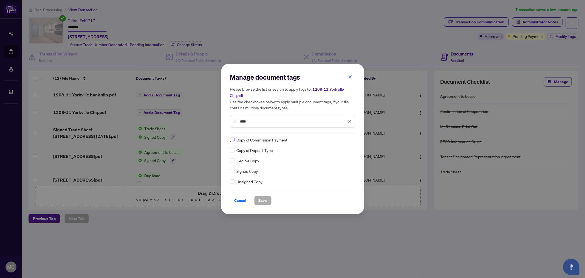
type input "****"
click at [349, 139] on icon at bounding box center [349, 140] width 3 height 2
click at [329, 167] on div "Approved" at bounding box center [329, 166] width 35 height 6
click at [259, 202] on span "Save" at bounding box center [263, 200] width 9 height 9
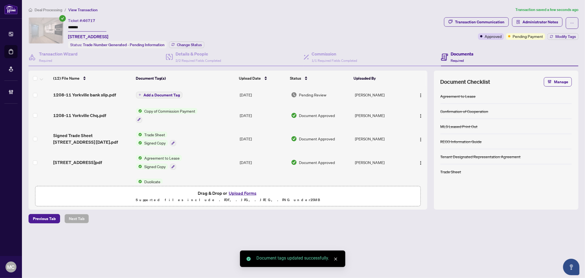
click at [162, 93] on span "Add a Document Tag" at bounding box center [161, 95] width 36 height 4
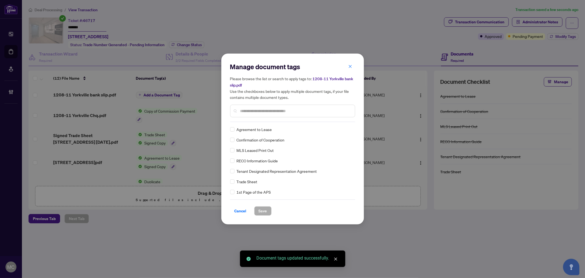
click at [319, 106] on div at bounding box center [292, 111] width 125 height 13
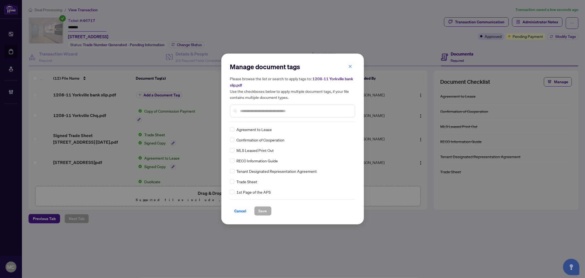
click at [319, 112] on input "text" at bounding box center [295, 111] width 110 height 6
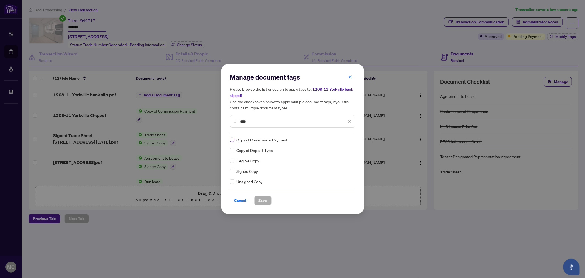
type input "****"
click at [346, 141] on img at bounding box center [343, 139] width 5 height 5
click at [333, 163] on div "Approved" at bounding box center [329, 166] width 35 height 6
click at [257, 197] on button "Save" at bounding box center [262, 200] width 17 height 9
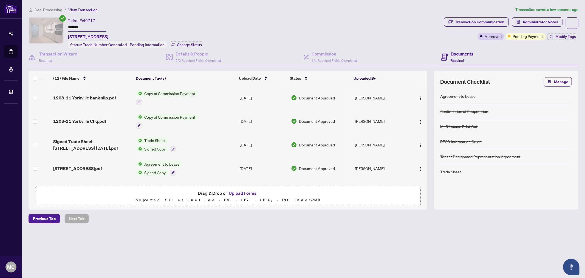
click at [265, 14] on div "Deal Processing / View Transaction Transaction saved a few seconds ago Ticket #…" at bounding box center [303, 125] width 554 height 236
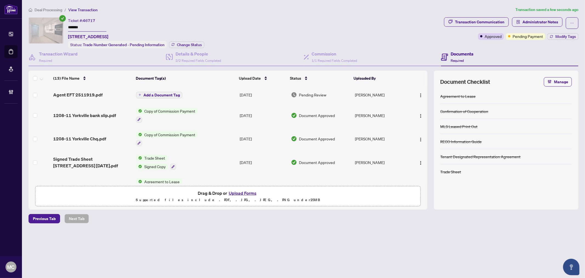
click at [166, 95] on span "Add a Document Tag" at bounding box center [161, 95] width 36 height 4
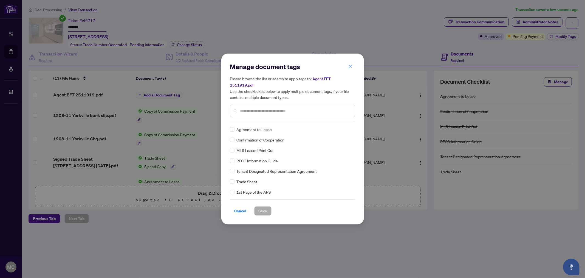
click at [303, 110] on input "text" at bounding box center [295, 111] width 110 height 6
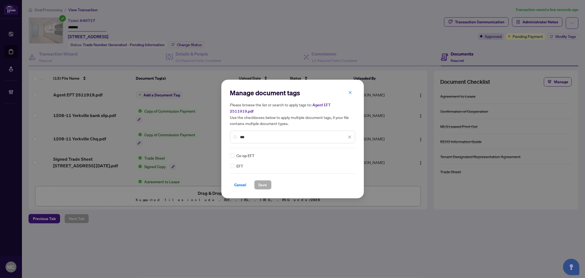
type input "***"
click at [354, 152] on div "EFT Co-op EFT" at bounding box center [292, 160] width 125 height 16
click at [341, 153] on img at bounding box center [343, 155] width 5 height 5
click at [327, 177] on div "Approved" at bounding box center [329, 179] width 35 height 6
click at [264, 182] on span "Save" at bounding box center [263, 184] width 9 height 9
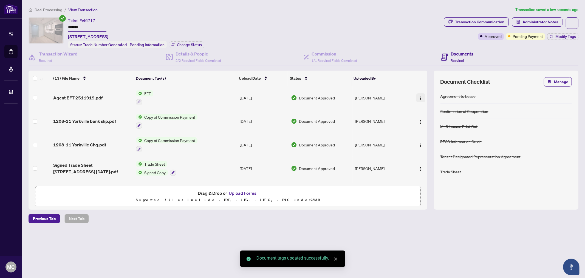
click at [419, 96] on img "button" at bounding box center [421, 98] width 4 height 4
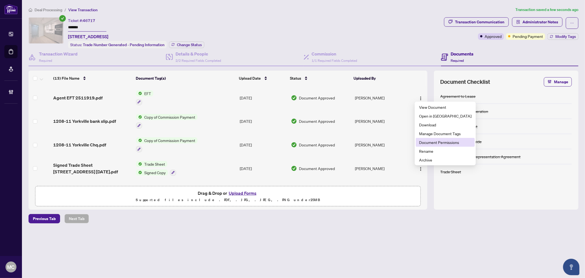
click at [424, 141] on span "Document Permissions" at bounding box center [445, 142] width 52 height 6
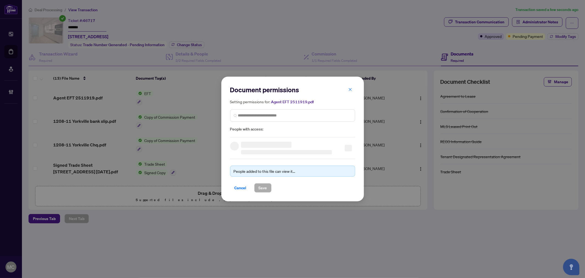
click at [341, 126] on span "People with access:" at bounding box center [292, 129] width 125 height 6
click at [339, 116] on input "search" at bounding box center [295, 115] width 114 height 6
paste input "**********"
type input "**********"
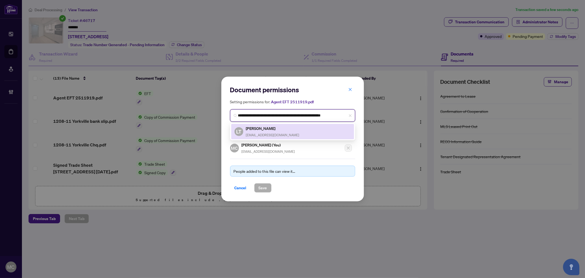
click at [250, 128] on h5 "[PERSON_NAME]" at bounding box center [272, 128] width 53 height 6
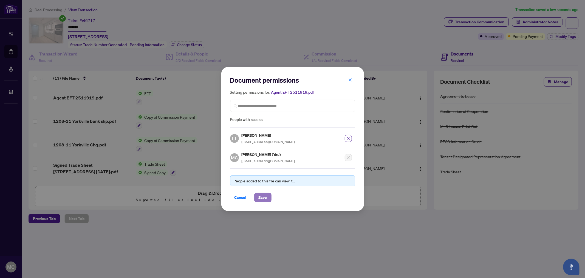
click at [264, 197] on span "Save" at bounding box center [263, 197] width 9 height 9
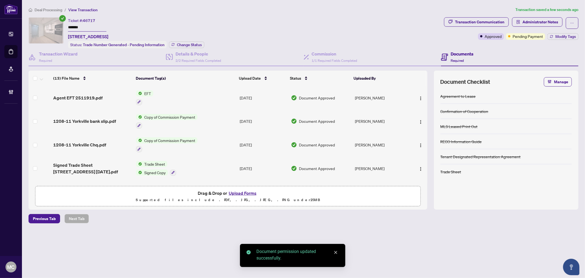
click at [277, 41] on div "Ticket #: 46717 ******* [STREET_ADDRESS] Status: Trade Number Generated - Pendi…" at bounding box center [235, 32] width 413 height 31
click at [551, 18] on span "Administrator Notes" at bounding box center [541, 22] width 36 height 9
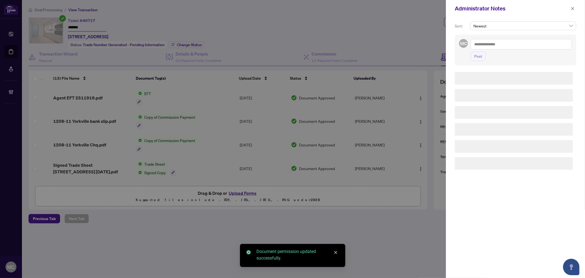
click at [531, 49] on textarea at bounding box center [521, 44] width 101 height 10
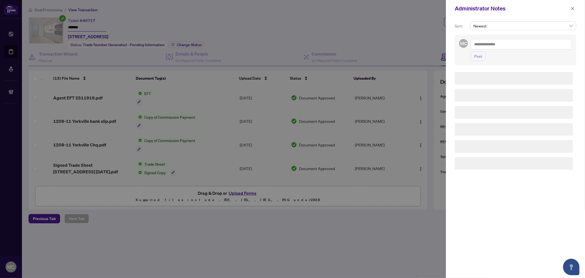
paste textarea "**********"
type textarea "**********"
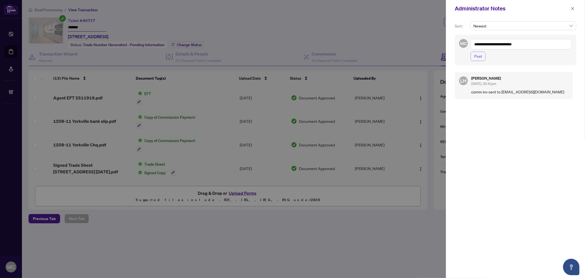
click at [484, 56] on button "Post" at bounding box center [478, 56] width 15 height 9
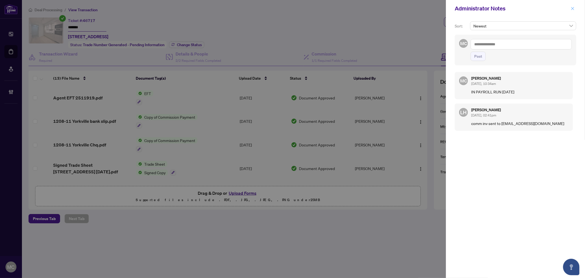
click at [572, 7] on icon "close" at bounding box center [573, 9] width 4 height 4
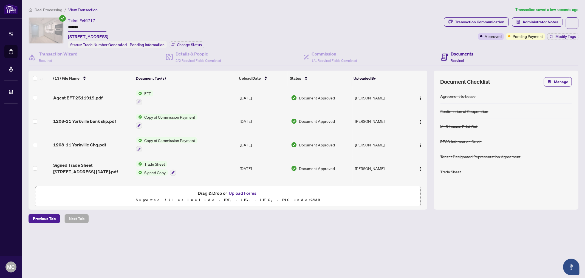
click at [564, 32] on div "Transaction Communication Administrator Notes Approved Pending Payment Modify T…" at bounding box center [511, 28] width 134 height 22
click at [564, 35] on span "Modify Tags" at bounding box center [565, 37] width 21 height 4
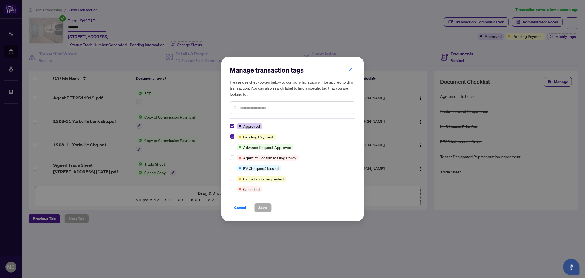
click at [229, 136] on div "Manage transaction tags Please use checkboxes below to control which tags will …" at bounding box center [292, 139] width 143 height 164
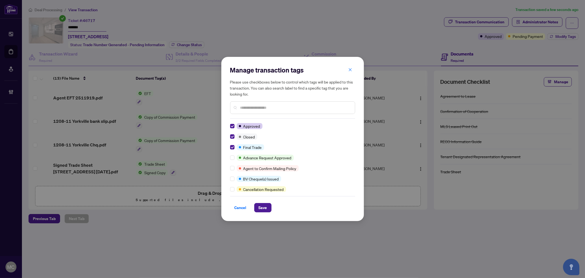
click at [270, 215] on div "Manage transaction tags Please use checkboxes below to control which tags will …" at bounding box center [292, 139] width 143 height 164
click at [263, 209] on span "Save" at bounding box center [263, 207] width 9 height 9
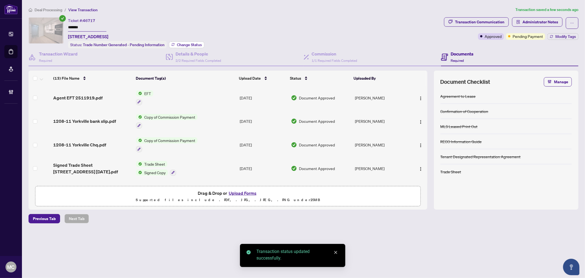
click at [182, 43] on span "Change Status" at bounding box center [189, 45] width 25 height 4
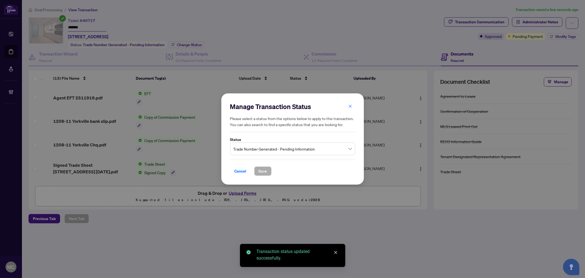
click at [259, 147] on span "Trade Number Generated - Pending Information" at bounding box center [292, 148] width 118 height 10
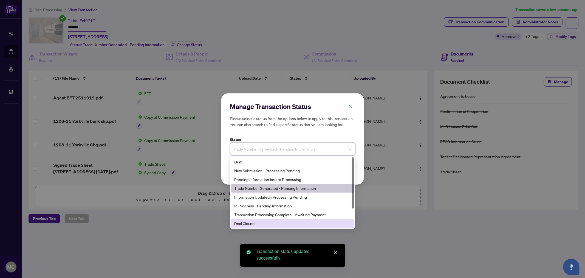
click at [265, 220] on div "Deal Closed" at bounding box center [293, 223] width 116 height 6
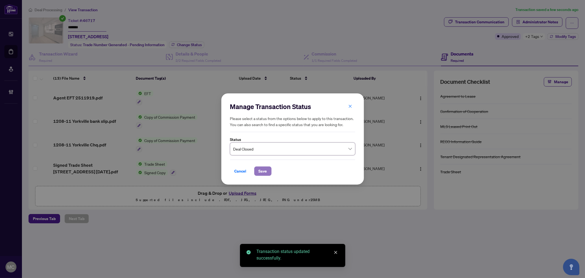
click at [262, 168] on span "Save" at bounding box center [263, 171] width 9 height 9
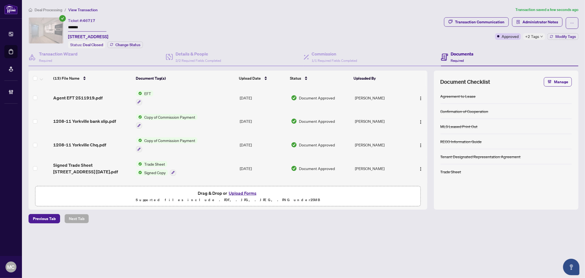
click at [53, 13] on div "Deal Processing / View Transaction Transaction saved a few seconds ago Ticket #…" at bounding box center [303, 125] width 554 height 236
click at [48, 7] on span "Deal Processing" at bounding box center [49, 9] width 28 height 5
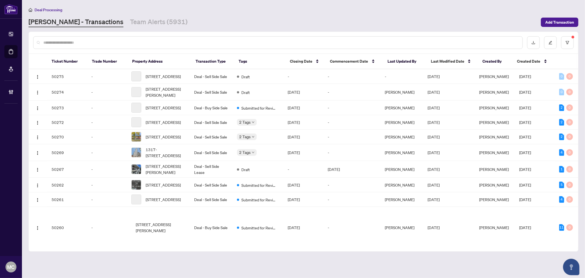
click at [126, 44] on input "text" at bounding box center [280, 42] width 475 height 6
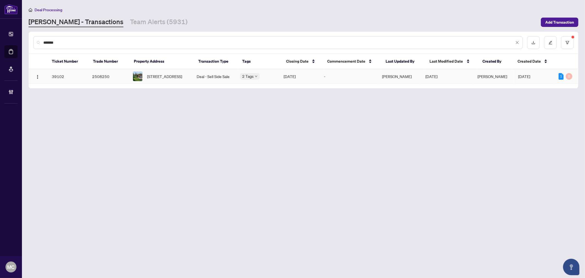
type input "*******"
click at [162, 69] on td "[STREET_ADDRESS]" at bounding box center [160, 76] width 64 height 15
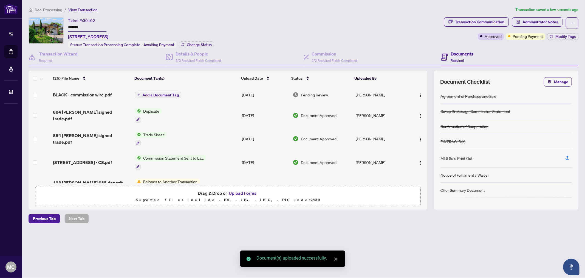
click at [164, 93] on span "Add a Document Tag" at bounding box center [160, 95] width 36 height 4
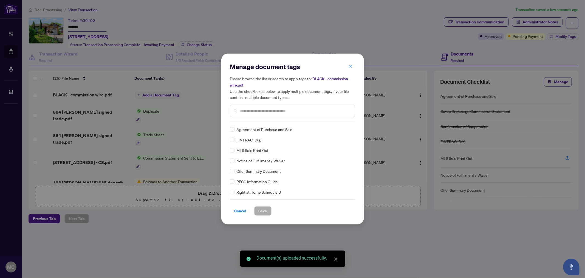
click at [313, 110] on input "text" at bounding box center [295, 111] width 110 height 6
type input "*"
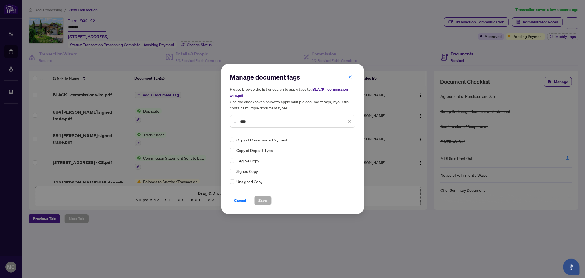
type input "****"
click at [345, 138] on img at bounding box center [343, 139] width 5 height 5
click at [337, 167] on div "Approved" at bounding box center [329, 166] width 35 height 6
click at [262, 202] on span "Save" at bounding box center [263, 200] width 9 height 9
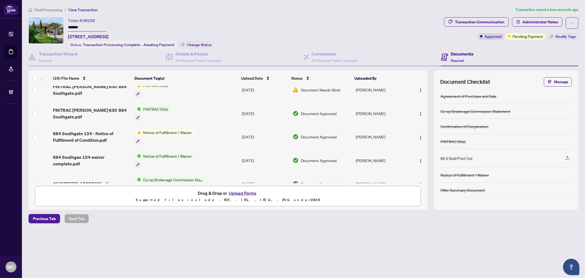
scroll to position [366, 0]
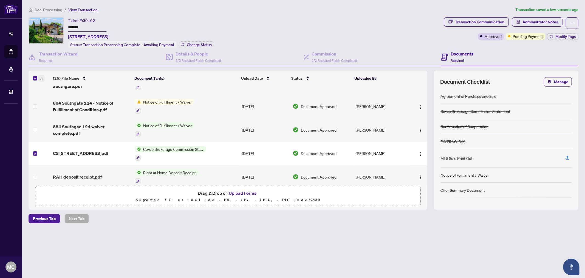
click at [41, 75] on span "button" at bounding box center [41, 78] width 3 height 6
click at [52, 82] on li "Open Selected in New Tab(s)" at bounding box center [66, 86] width 55 height 9
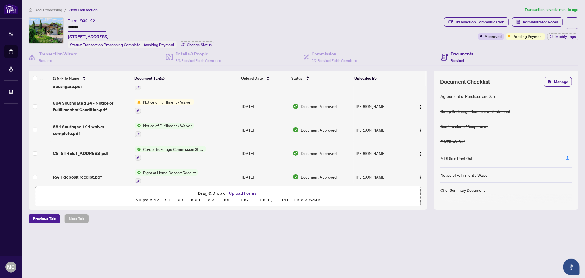
drag, startPoint x: 324, startPoint y: 16, endPoint x: 394, endPoint y: 69, distance: 88.2
click at [324, 16] on div "Deal Processing / View Transaction Transaction saved a minute ago Ticket #: 391…" at bounding box center [303, 125] width 554 height 236
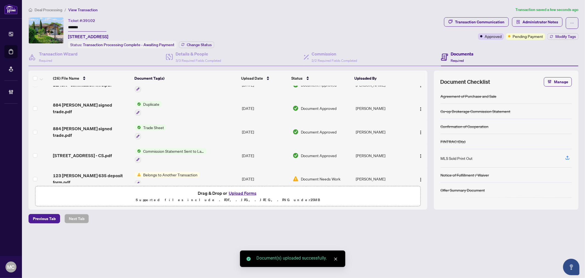
scroll to position [0, 0]
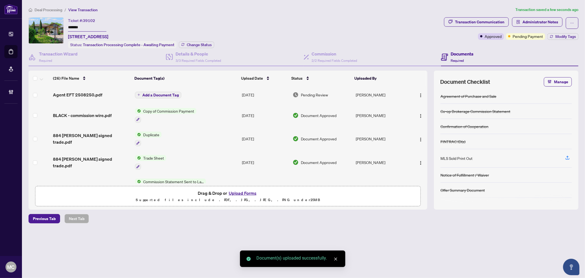
click at [155, 93] on span "Add a Document Tag" at bounding box center [160, 95] width 36 height 4
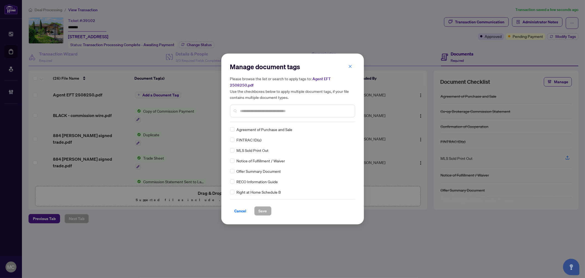
click at [313, 108] on input "text" at bounding box center [295, 111] width 110 height 6
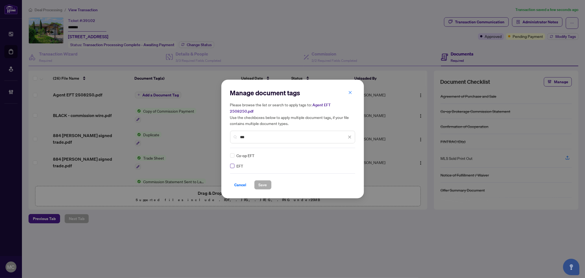
type input "***"
click at [349, 154] on icon at bounding box center [349, 155] width 3 height 2
click at [328, 178] on div "Approved" at bounding box center [329, 179] width 35 height 6
click at [264, 180] on span "Save" at bounding box center [263, 184] width 9 height 9
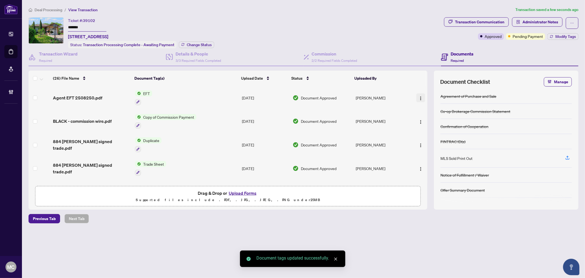
click at [420, 95] on span "button" at bounding box center [421, 98] width 4 height 6
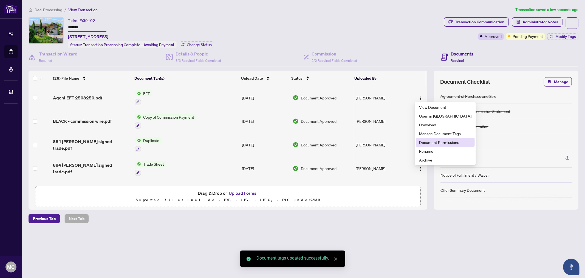
click at [429, 143] on span "Document Permissions" at bounding box center [445, 142] width 52 height 6
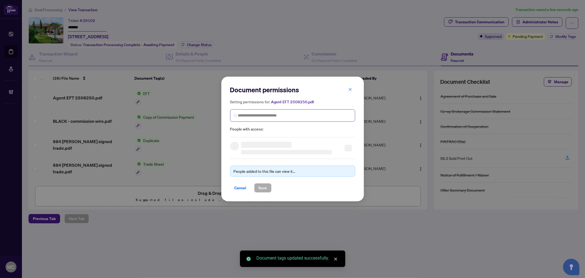
click at [277, 120] on span at bounding box center [292, 115] width 125 height 12
paste input "**********"
type input "**********"
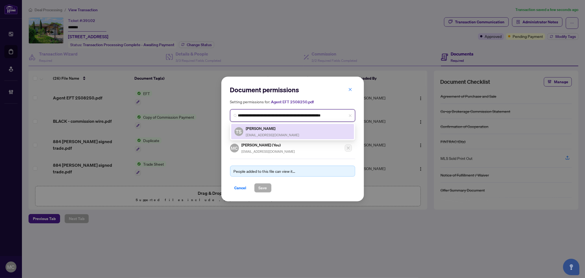
click at [252, 133] on span "[EMAIL_ADDRESS][DOMAIN_NAME]" at bounding box center [272, 135] width 53 height 4
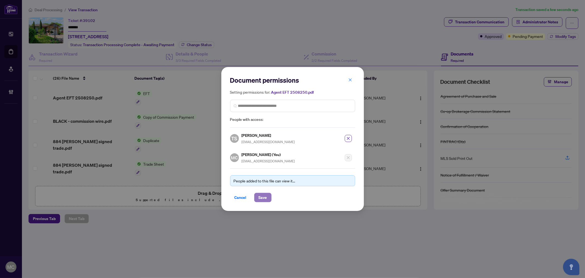
click at [259, 196] on span "Save" at bounding box center [263, 197] width 9 height 9
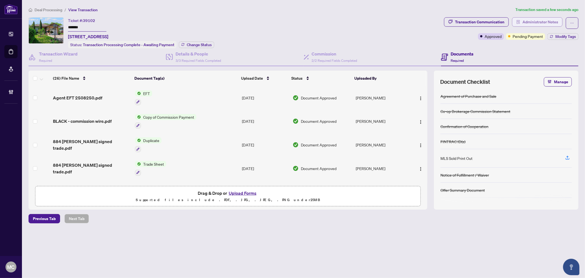
click at [539, 24] on span "Administrator Notes" at bounding box center [541, 22] width 36 height 9
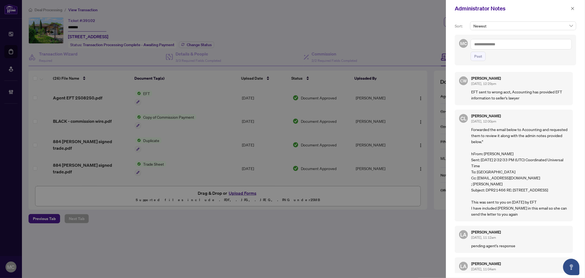
drag, startPoint x: 234, startPoint y: 50, endPoint x: 460, endPoint y: 40, distance: 226.0
click at [235, 50] on div at bounding box center [292, 139] width 585 height 278
click at [514, 43] on textarea at bounding box center [521, 44] width 101 height 10
paste textarea "**********"
type textarea "**********"
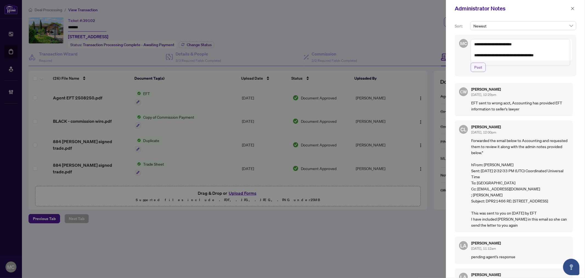
click at [477, 72] on span "Post" at bounding box center [478, 67] width 8 height 9
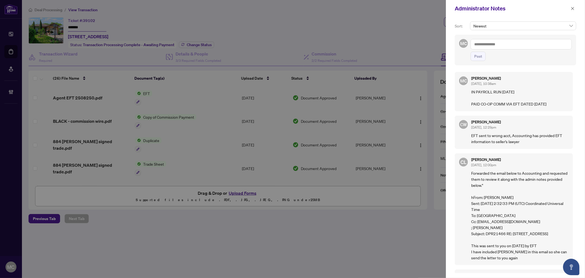
drag, startPoint x: 572, startPoint y: 9, endPoint x: 563, endPoint y: 28, distance: 20.7
click at [572, 9] on icon "close" at bounding box center [573, 9] width 4 height 4
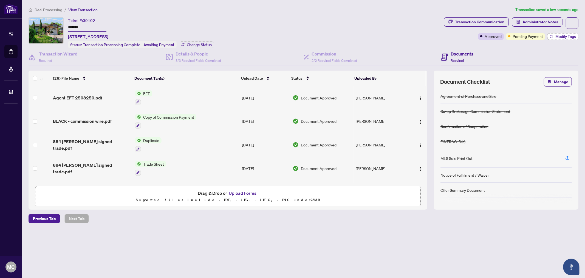
click at [559, 36] on span "Modify Tags" at bounding box center [565, 37] width 21 height 4
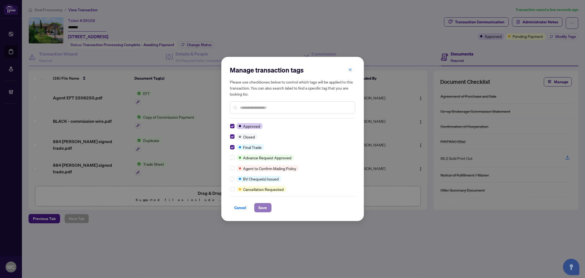
click at [256, 204] on button "Save" at bounding box center [262, 207] width 17 height 9
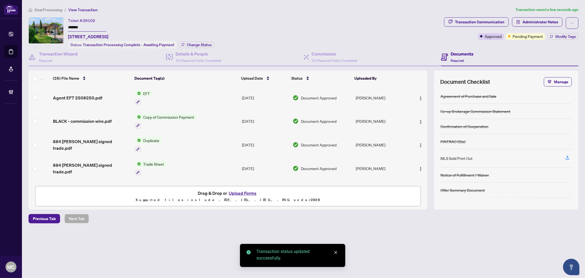
click at [205, 45] on span "Change Status" at bounding box center [199, 45] width 25 height 4
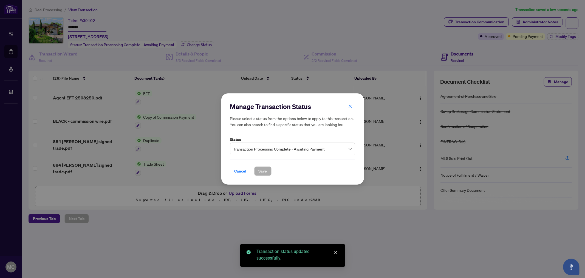
click at [288, 146] on span "Transaction Processing Complete - Awaiting Payment" at bounding box center [292, 148] width 118 height 10
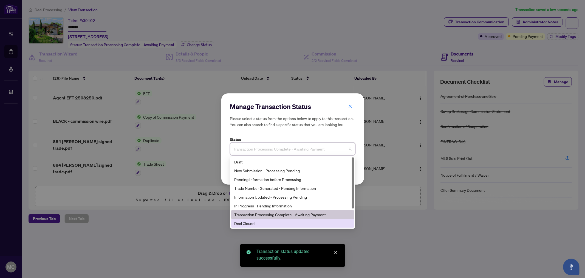
click at [272, 224] on div "Deal Closed" at bounding box center [293, 223] width 116 height 6
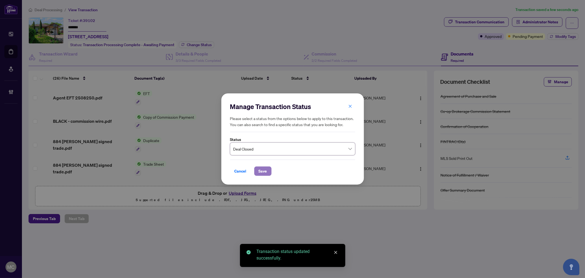
drag, startPoint x: 268, startPoint y: 169, endPoint x: 263, endPoint y: 167, distance: 5.7
click at [268, 169] on button "Save" at bounding box center [262, 170] width 17 height 9
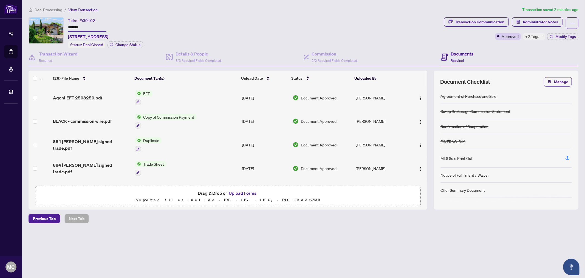
click at [56, 10] on span "Deal Processing" at bounding box center [49, 9] width 28 height 5
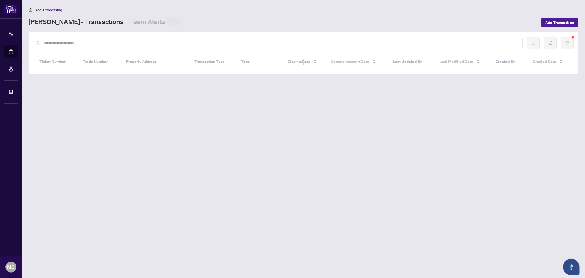
click at [102, 43] on input "text" at bounding box center [280, 43] width 475 height 6
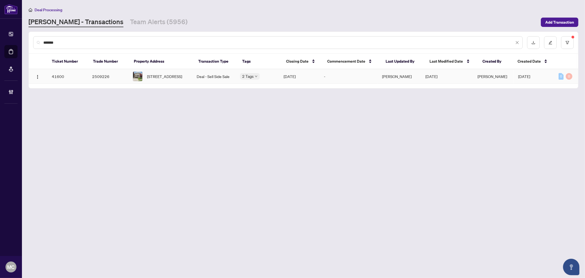
type input "*******"
click at [160, 74] on span "[STREET_ADDRESS]" at bounding box center [164, 76] width 35 height 6
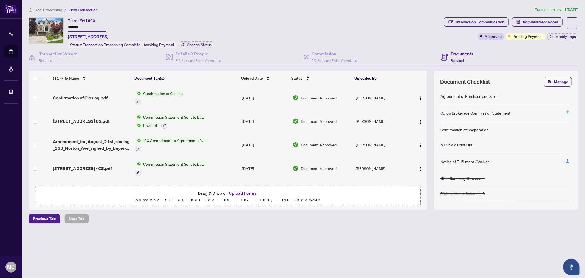
drag, startPoint x: 279, startPoint y: 29, endPoint x: 282, endPoint y: 29, distance: 3.0
click at [279, 29] on div "Ticket #: 41600 ******* [STREET_ADDRESS] Status: Transaction Processing Complet…" at bounding box center [235, 32] width 413 height 31
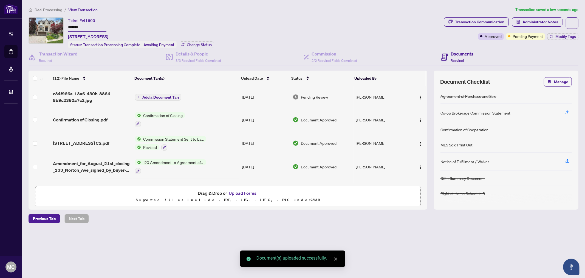
click at [171, 95] on span "Add a Document Tag" at bounding box center [160, 97] width 36 height 4
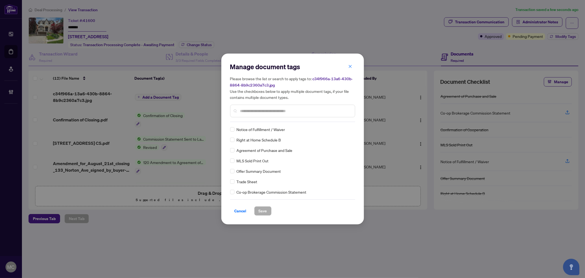
click at [301, 110] on input "text" at bounding box center [295, 111] width 110 height 6
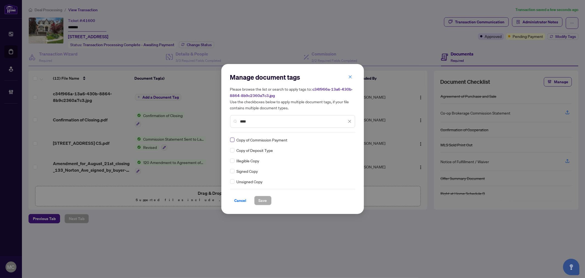
type input "****"
click at [351, 139] on icon at bounding box center [349, 140] width 3 height 2
click at [331, 165] on div "Approved" at bounding box center [329, 166] width 35 height 6
click at [267, 199] on button "Save" at bounding box center [262, 200] width 17 height 9
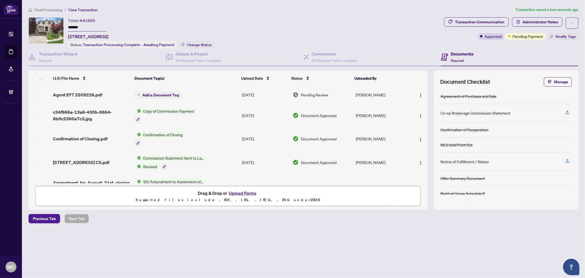
click at [145, 98] on td "Add a Document Tag" at bounding box center [186, 95] width 107 height 18
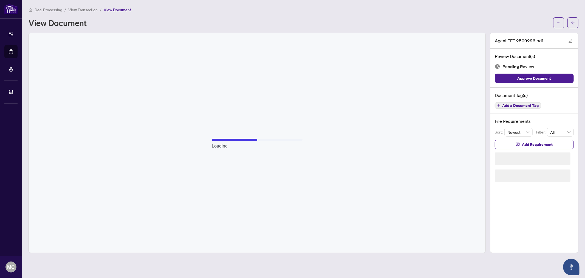
click at [571, 20] on span "button" at bounding box center [573, 22] width 4 height 9
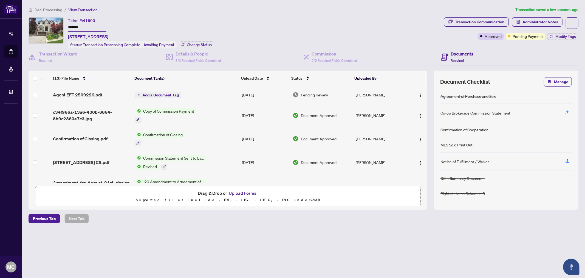
click at [165, 94] on span "Add a Document Tag" at bounding box center [160, 95] width 36 height 4
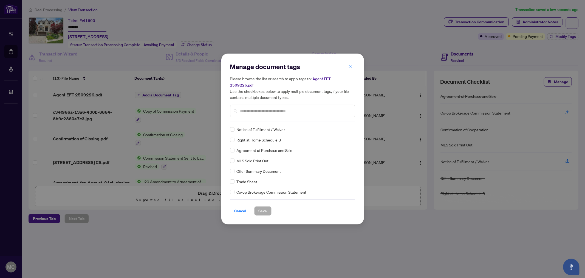
click at [312, 110] on input "text" at bounding box center [295, 111] width 110 height 6
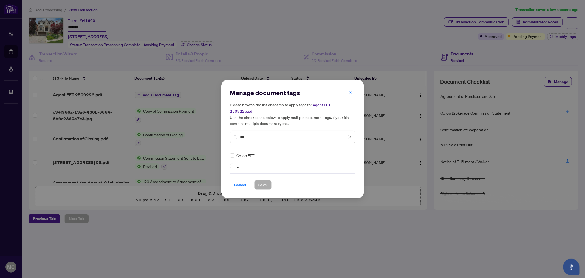
type input "***"
click at [349, 153] on div at bounding box center [346, 155] width 10 height 5
click at [323, 178] on div "Approved" at bounding box center [329, 179] width 35 height 6
click at [268, 180] on button "Save" at bounding box center [262, 184] width 17 height 9
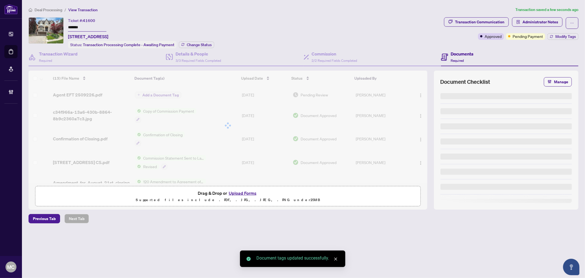
click at [419, 92] on div at bounding box center [228, 125] width 399 height 110
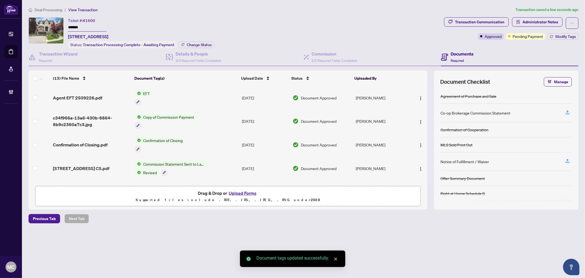
click at [419, 93] on button "button" at bounding box center [420, 97] width 9 height 9
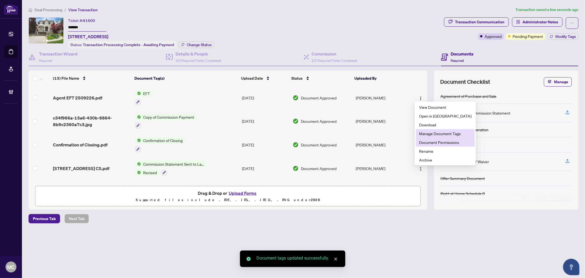
click at [428, 138] on li "Document Permissions" at bounding box center [445, 142] width 59 height 9
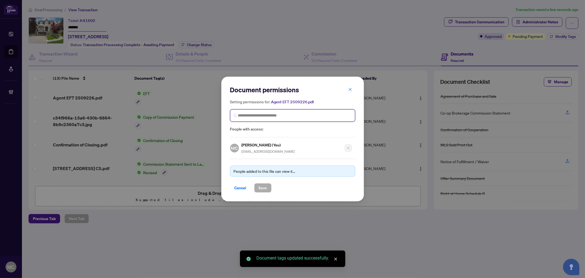
click at [273, 117] on input "search" at bounding box center [295, 115] width 114 height 6
paste input "**********"
type input "**********"
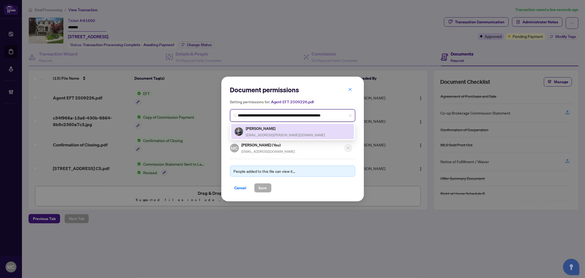
click at [261, 131] on div "[PERSON_NAME] [EMAIL_ADDRESS][PERSON_NAME][DOMAIN_NAME]" at bounding box center [285, 131] width 79 height 13
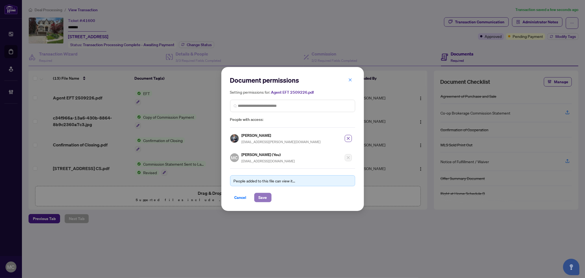
click at [261, 194] on span "Save" at bounding box center [263, 197] width 9 height 9
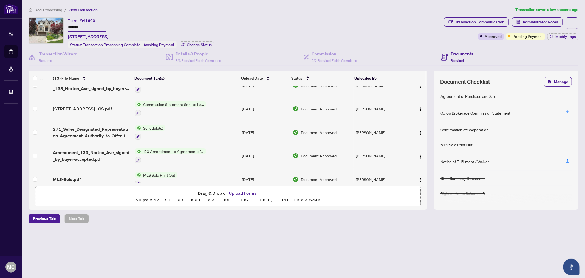
scroll to position [204, 0]
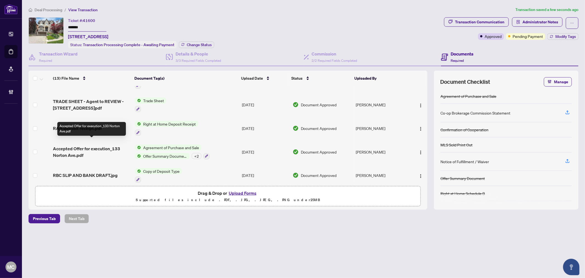
click at [63, 145] on span "Accepted Offer for execution_133 Norton Ave.pdf" at bounding box center [91, 151] width 77 height 13
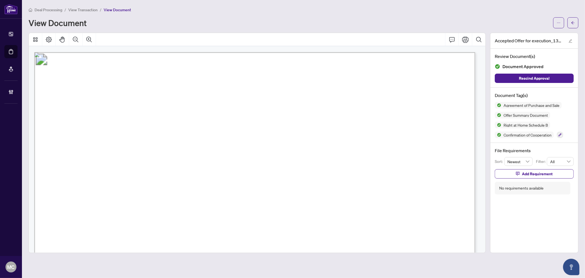
scroll to position [5943, 0]
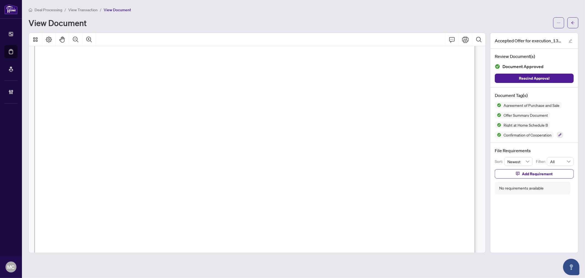
click at [289, 20] on div "View Document" at bounding box center [289, 22] width 521 height 9
